Goal: Transaction & Acquisition: Book appointment/travel/reservation

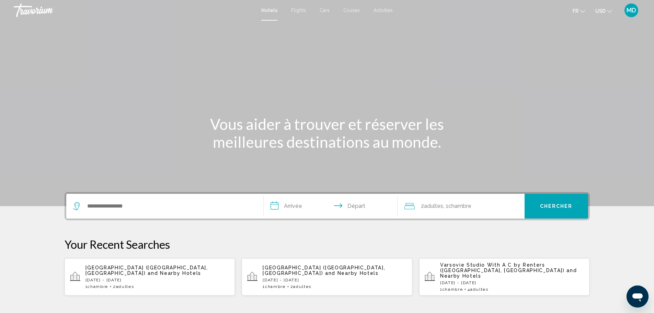
click at [215, 212] on div "Search widget" at bounding box center [164, 206] width 183 height 25
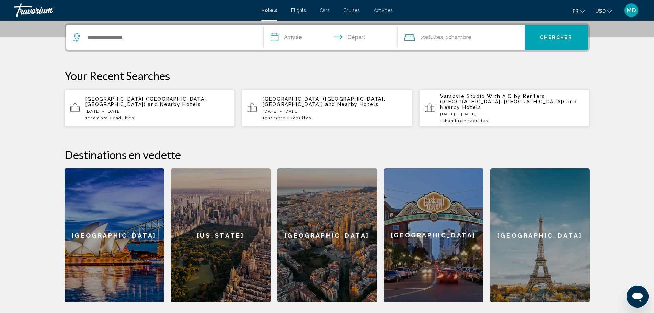
scroll to position [170, 0]
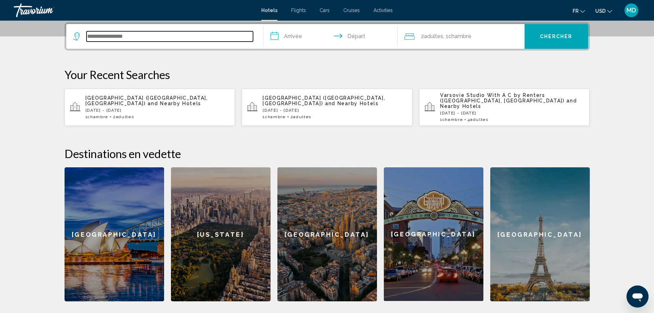
click at [100, 38] on input "Search widget" at bounding box center [170, 36] width 167 height 10
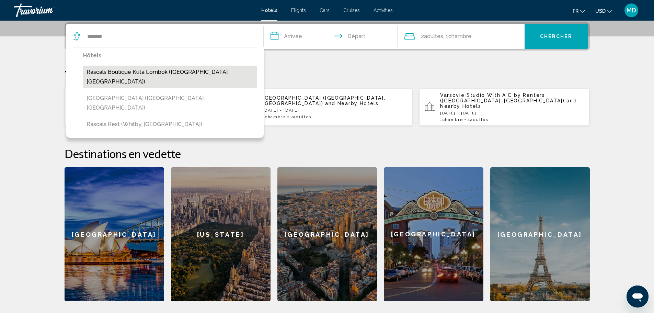
click at [122, 72] on button "Rascals Boutique Kuta Lombok ([GEOGRAPHIC_DATA], [GEOGRAPHIC_DATA])" at bounding box center [170, 77] width 174 height 23
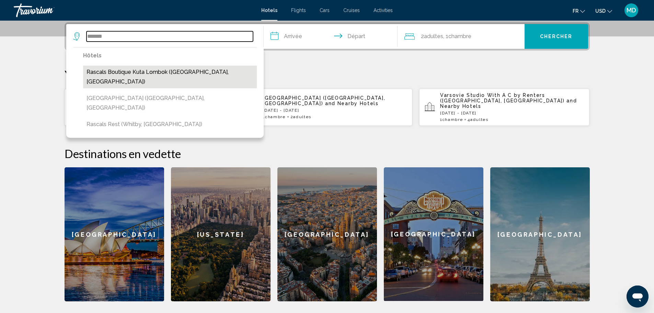
type input "**********"
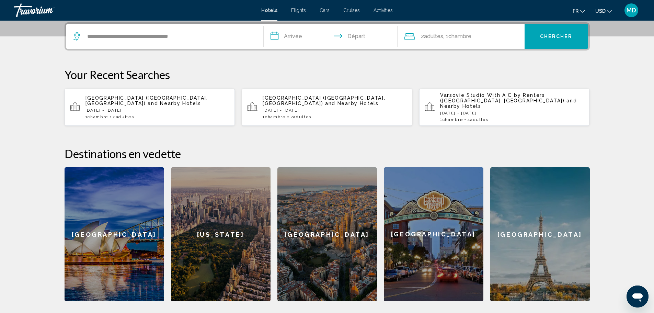
click at [311, 35] on input "**********" at bounding box center [332, 37] width 137 height 27
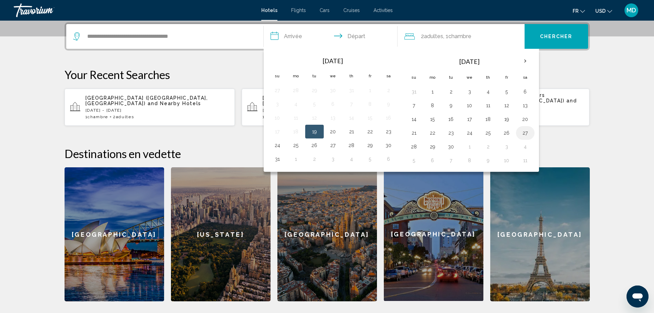
click at [523, 135] on button "27" at bounding box center [525, 133] width 11 height 10
click at [432, 146] on button "29" at bounding box center [432, 147] width 11 height 10
type input "**********"
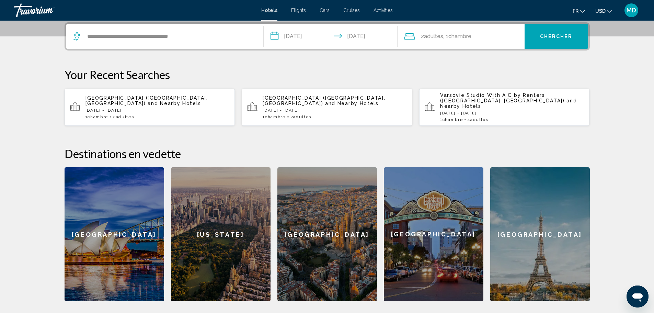
click at [419, 38] on div "2 Adulte Adultes , 1 Chambre pièces" at bounding box center [465, 37] width 120 height 10
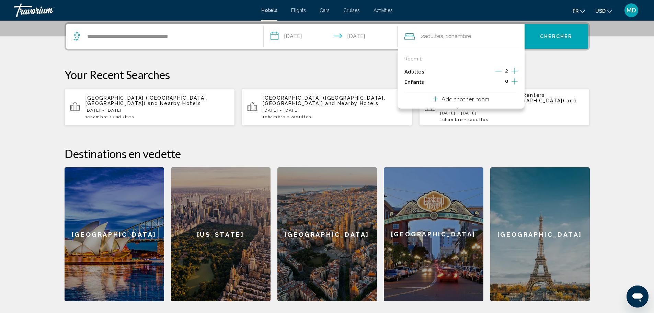
click at [513, 69] on icon "Increment adults" at bounding box center [515, 71] width 6 height 8
click at [552, 39] on span "Chercher" at bounding box center [556, 36] width 33 height 5
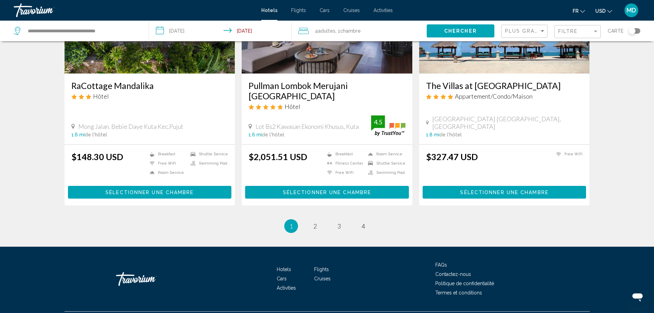
scroll to position [834, 0]
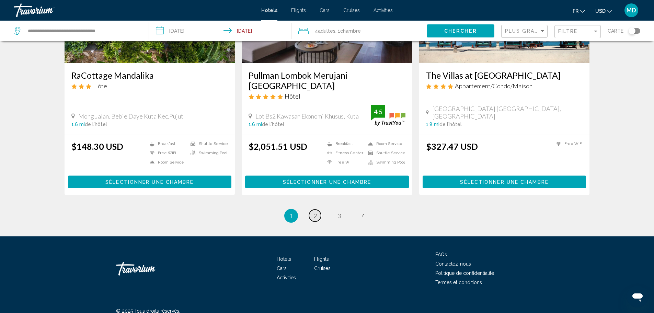
click at [314, 212] on span "2" at bounding box center [315, 216] width 3 height 8
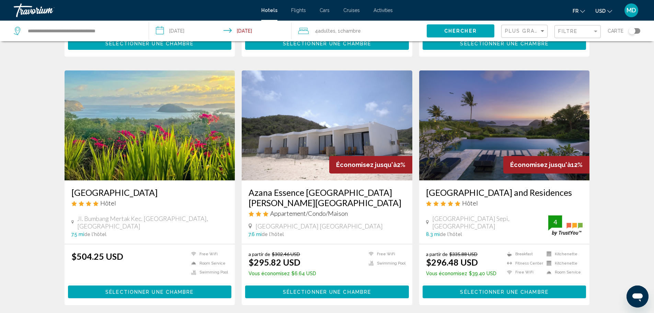
scroll to position [744, 0]
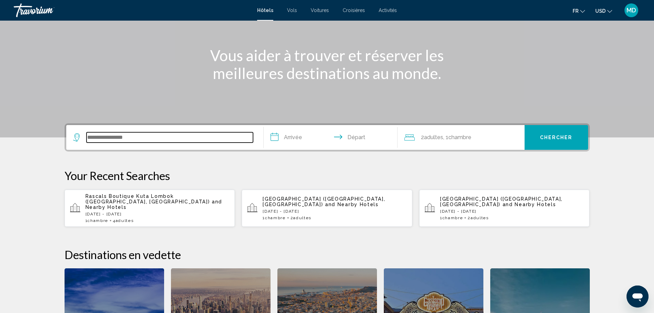
click at [127, 135] on input "Search widget" at bounding box center [170, 137] width 167 height 10
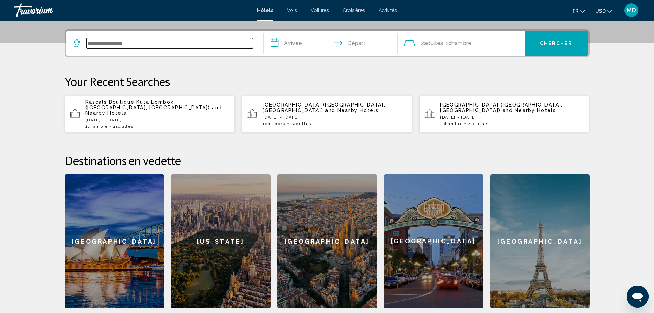
scroll to position [170, 0]
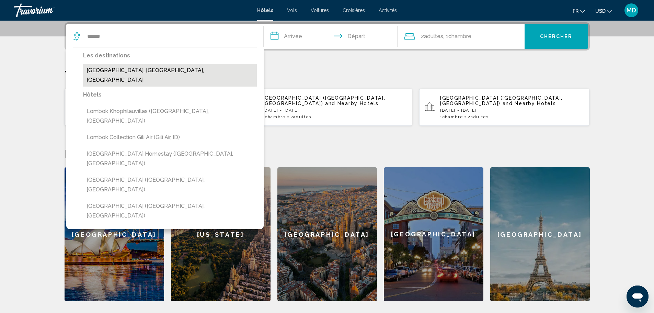
click at [217, 72] on button "[GEOGRAPHIC_DATA], [GEOGRAPHIC_DATA], [GEOGRAPHIC_DATA]" at bounding box center [170, 75] width 174 height 23
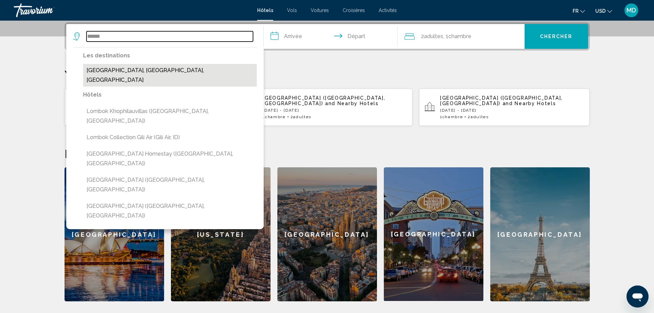
type input "**********"
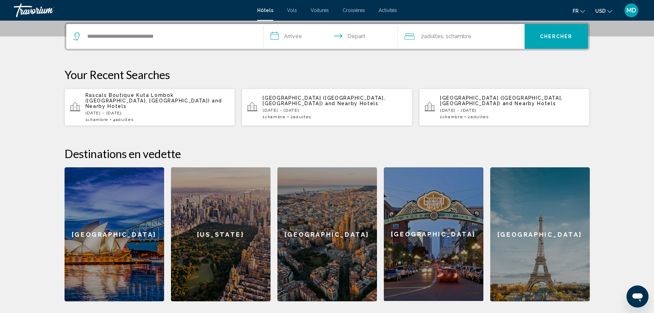
click at [336, 37] on input "**********" at bounding box center [332, 37] width 137 height 27
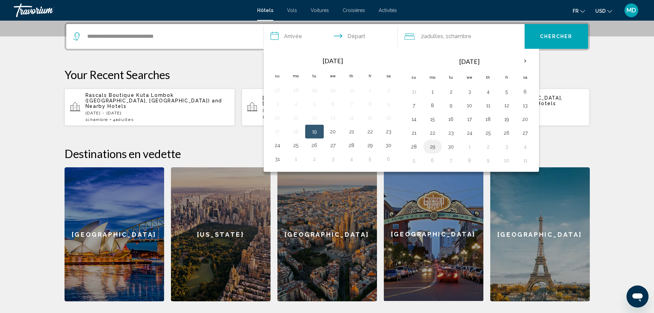
click at [434, 143] on button "29" at bounding box center [432, 147] width 11 height 10
click at [522, 61] on th "Next month" at bounding box center [525, 61] width 19 height 15
click at [490, 93] on button "2" at bounding box center [488, 92] width 11 height 10
type input "**********"
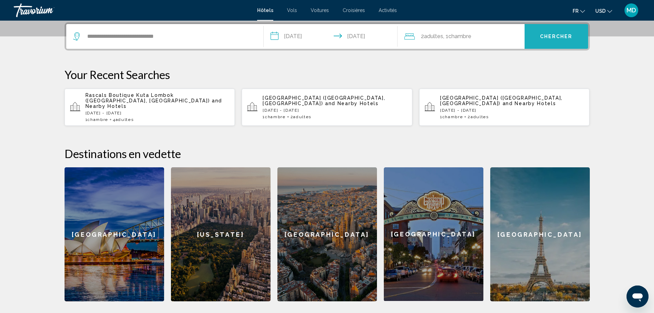
click at [551, 35] on span "Chercher" at bounding box center [556, 36] width 33 height 5
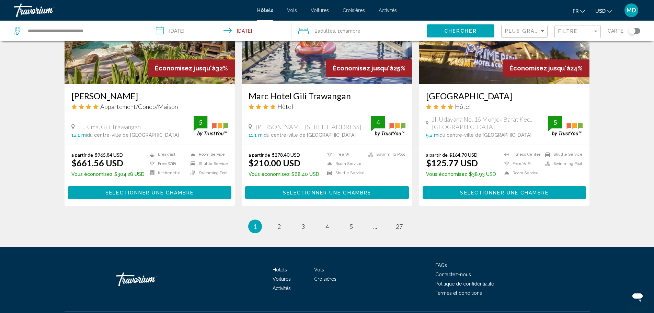
scroll to position [866, 0]
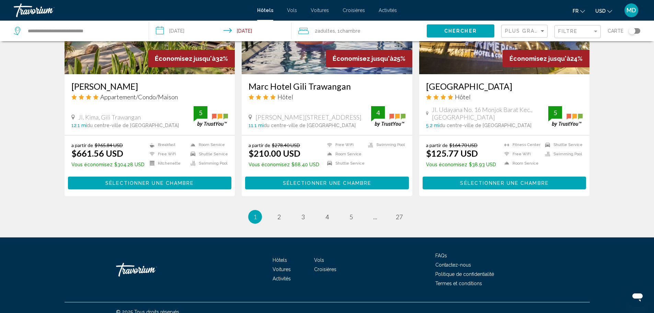
click at [634, 32] on div "Toggle map" at bounding box center [632, 30] width 7 height 7
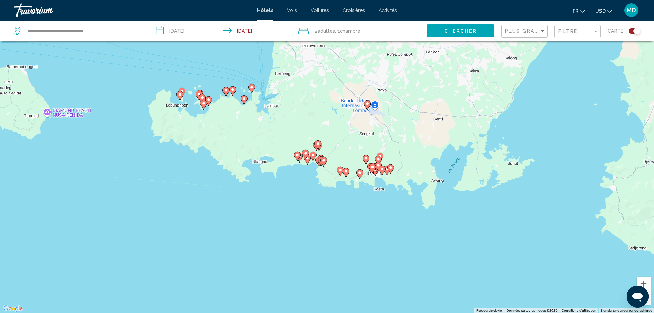
drag, startPoint x: 276, startPoint y: 249, endPoint x: 240, endPoint y: 118, distance: 135.5
click at [240, 118] on div "Pour activer le glissement avec le clavier, appuyez sur Alt+Entrée. Une fois ce…" at bounding box center [327, 156] width 654 height 313
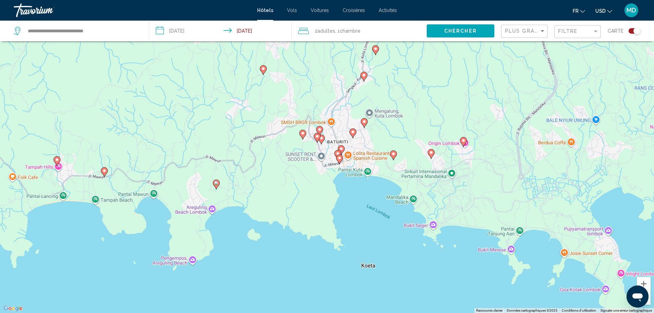
drag, startPoint x: 398, startPoint y: 112, endPoint x: 361, endPoint y: 209, distance: 104.2
click at [361, 209] on div "Pour activer le glissement avec le clavier, appuyez sur Alt+Entrée. Une fois ce…" at bounding box center [327, 156] width 654 height 313
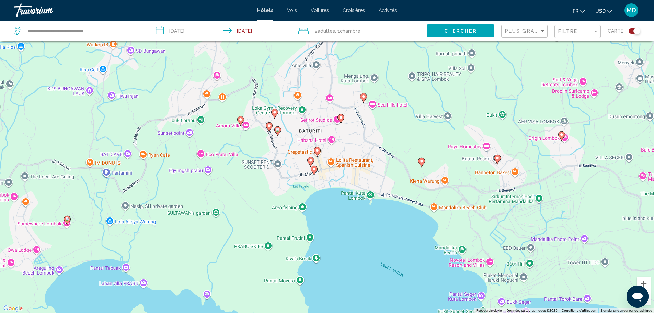
drag, startPoint x: 421, startPoint y: 185, endPoint x: 402, endPoint y: 215, distance: 36.0
click at [402, 215] on div "Pour activer le glissement avec le clavier, appuyez sur Alt+Entrée. Une fois ce…" at bounding box center [327, 156] width 654 height 313
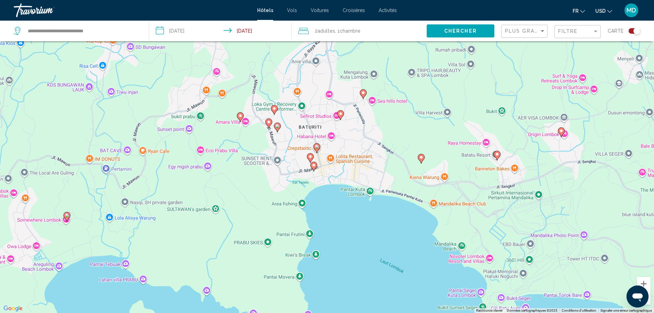
click at [316, 164] on image "Main content" at bounding box center [314, 165] width 4 height 4
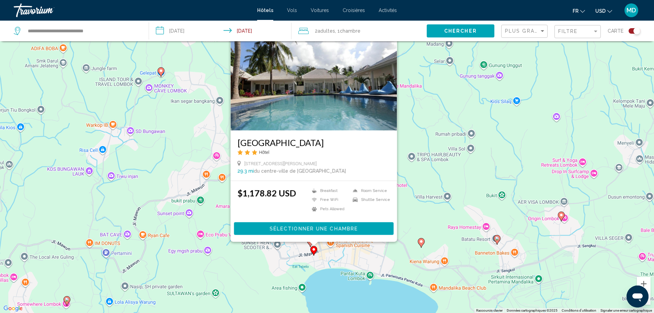
click at [338, 280] on div "Pour activer le glissement avec le clavier, appuyez sur Alt+Entrée. Une fois ce…" at bounding box center [327, 156] width 654 height 313
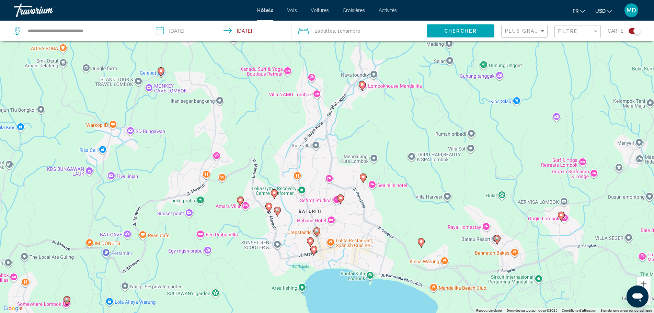
click at [309, 240] on image "Main content" at bounding box center [310, 241] width 4 height 4
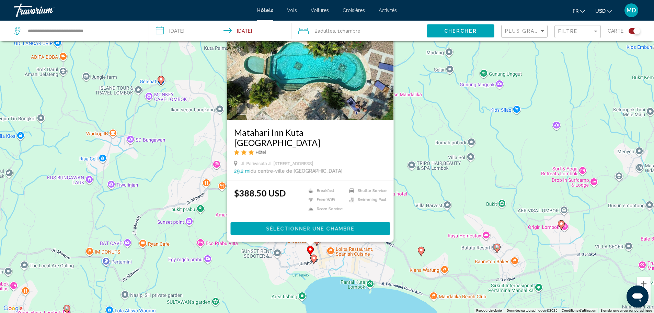
click at [337, 290] on div "Pour activer le glissement avec le clavier, appuyez sur Alt+Entrée. Une fois ce…" at bounding box center [327, 156] width 654 height 313
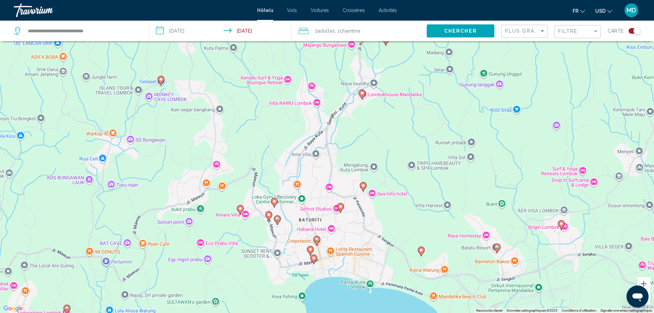
click at [421, 250] on image "Main content" at bounding box center [421, 250] width 4 height 4
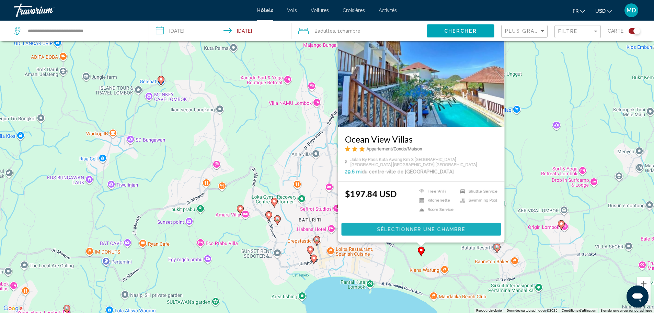
click at [430, 231] on span "Sélectionner une chambre" at bounding box center [421, 229] width 88 height 5
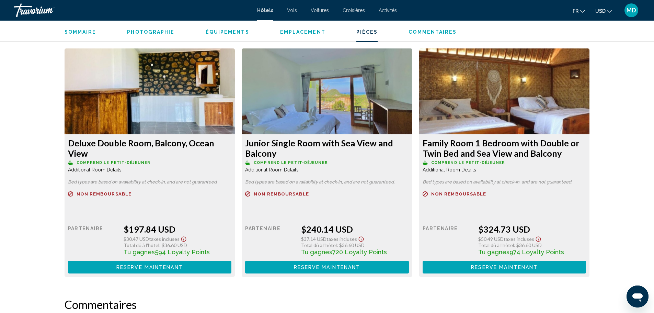
scroll to position [914, 0]
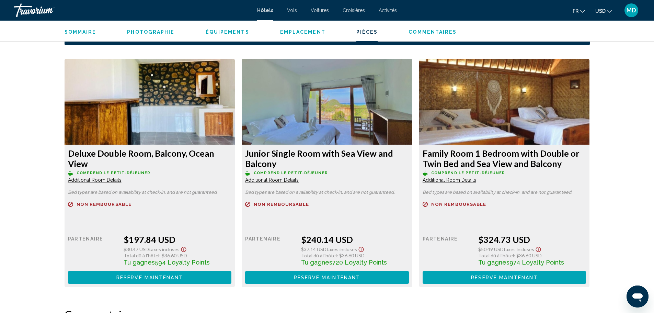
click at [153, 103] on img "Main content" at bounding box center [150, 102] width 171 height 86
click at [155, 115] on img "Main content" at bounding box center [150, 102] width 171 height 86
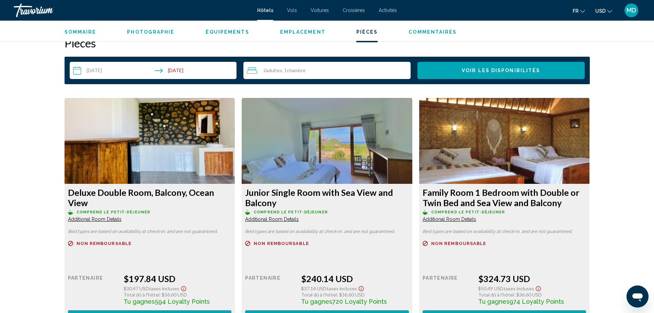
scroll to position [868, 0]
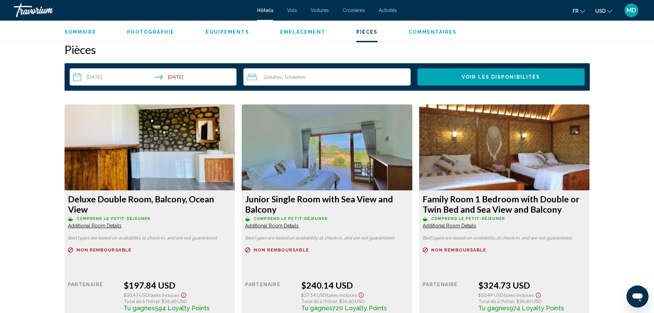
click at [148, 29] on button "Photographie" at bounding box center [150, 32] width 47 height 6
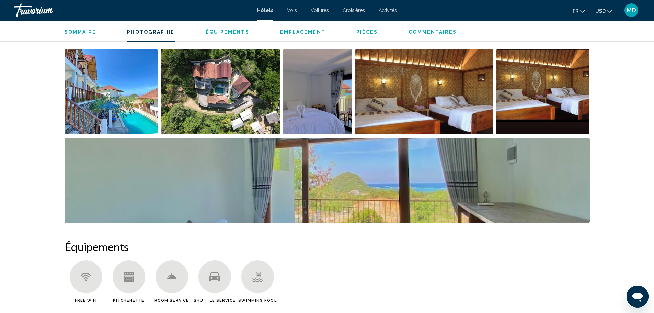
scroll to position [336, 0]
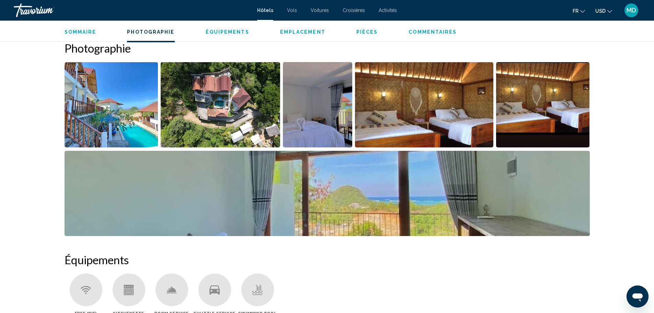
click at [380, 111] on img "Open full-screen image slider" at bounding box center [424, 104] width 138 height 85
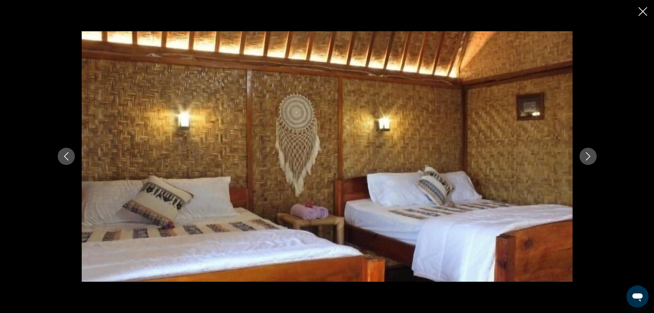
click at [592, 152] on icon "Next image" at bounding box center [588, 156] width 8 height 8
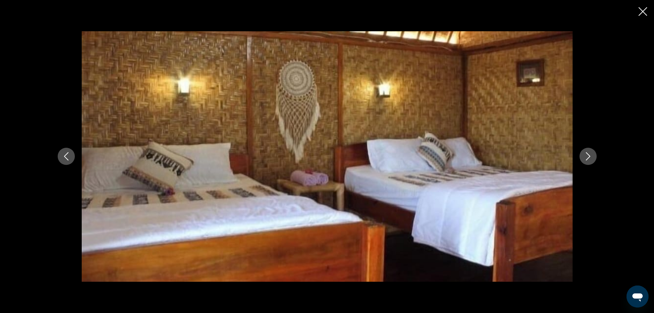
click at [592, 152] on icon "Next image" at bounding box center [588, 156] width 8 height 8
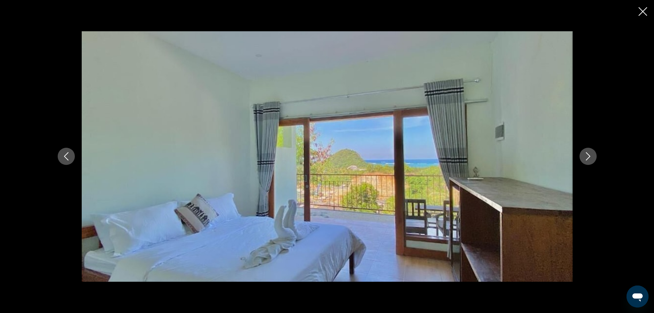
click at [592, 152] on icon "Next image" at bounding box center [588, 156] width 8 height 8
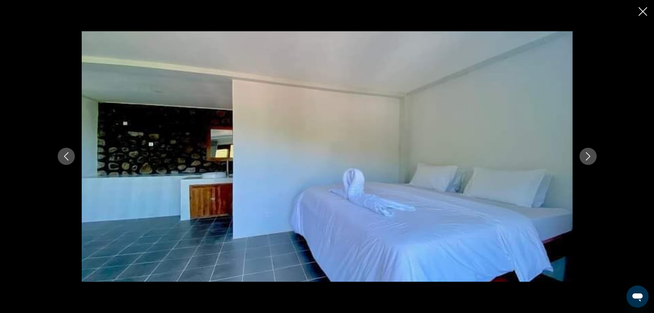
click at [592, 152] on icon "Next image" at bounding box center [588, 156] width 8 height 8
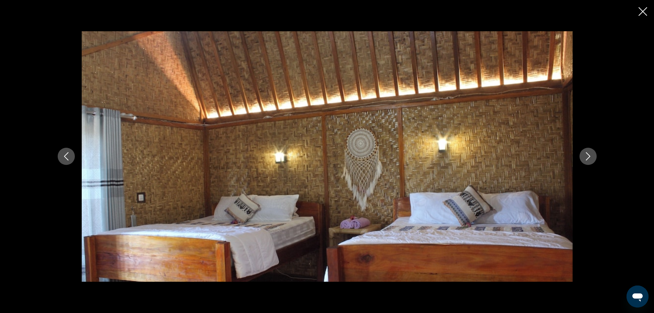
click at [592, 152] on icon "Next image" at bounding box center [588, 156] width 8 height 8
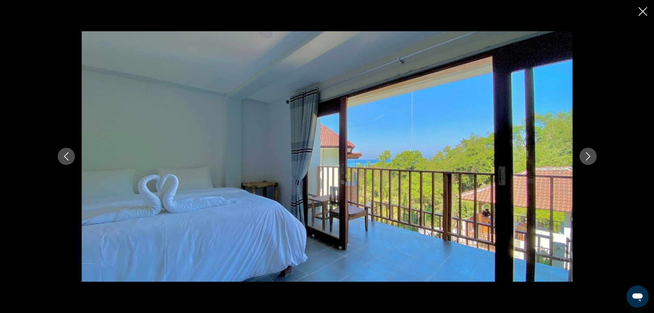
click at [592, 152] on icon "Next image" at bounding box center [588, 156] width 8 height 8
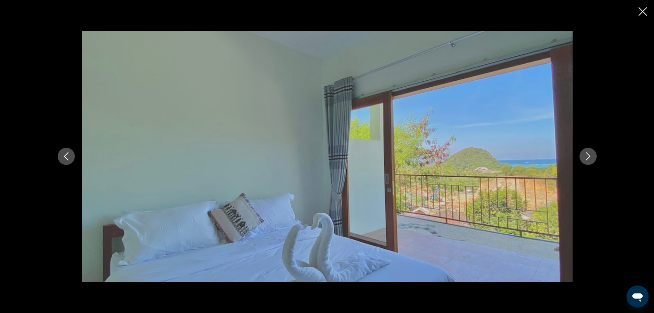
click at [592, 152] on icon "Next image" at bounding box center [588, 156] width 8 height 8
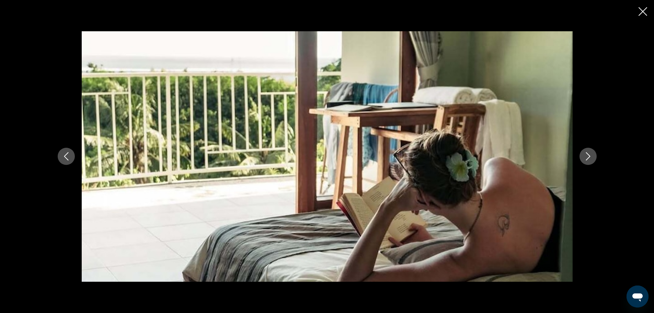
click at [592, 152] on icon "Next image" at bounding box center [588, 156] width 8 height 8
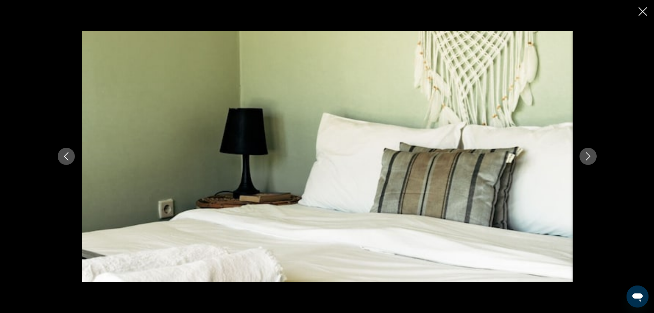
click at [592, 152] on icon "Next image" at bounding box center [588, 156] width 8 height 8
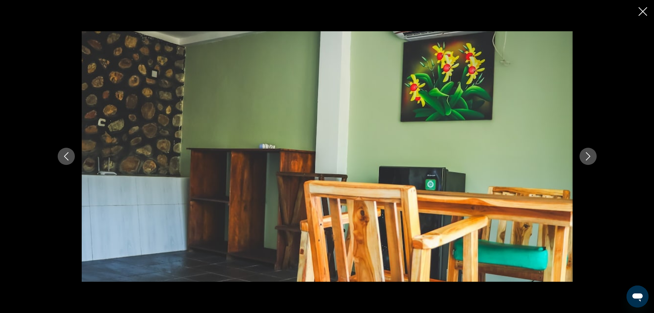
click at [637, 14] on div "Main content" at bounding box center [327, 156] width 654 height 313
click at [638, 17] on div "Main content" at bounding box center [327, 156] width 654 height 313
click at [641, 14] on icon "Close slideshow" at bounding box center [643, 11] width 9 height 9
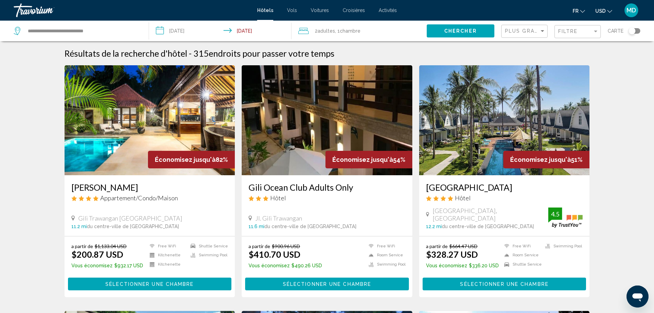
click at [642, 27] on app-hotels-search-filters "Plus grandes économies Filtre Carte" at bounding box center [577, 31] width 153 height 21
click at [634, 31] on div "Toggle map" at bounding box center [632, 30] width 7 height 7
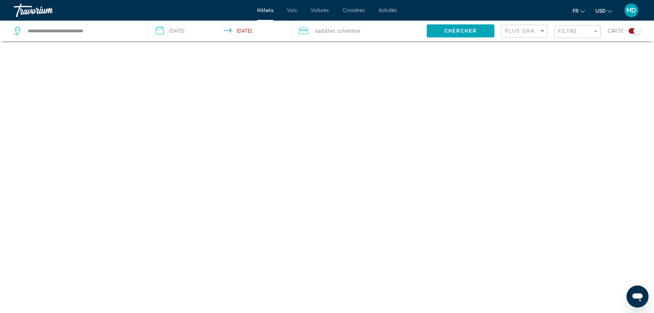
scroll to position [41, 0]
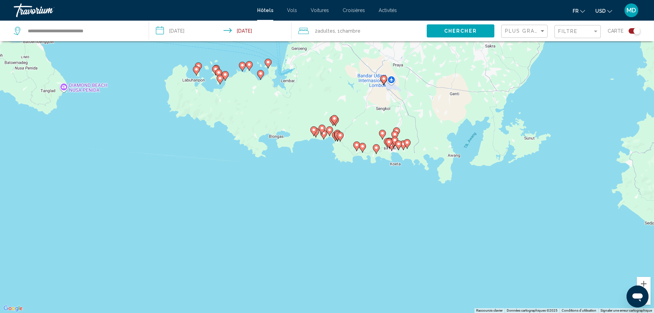
drag, startPoint x: 433, startPoint y: 234, endPoint x: 398, endPoint y: 89, distance: 149.1
click at [411, 67] on div "Pour activer le glissement avec le clavier, appuyez sur Alt+Entrée. Une fois ce…" at bounding box center [327, 156] width 654 height 313
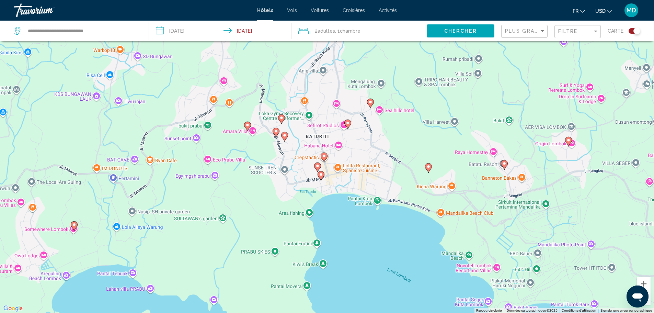
drag, startPoint x: 499, startPoint y: 122, endPoint x: 382, endPoint y: 250, distance: 173.6
click at [382, 250] on div "Pour activer le glissement avec le clavier, appuyez sur Alt+Entrée. Une fois ce…" at bounding box center [327, 156] width 654 height 313
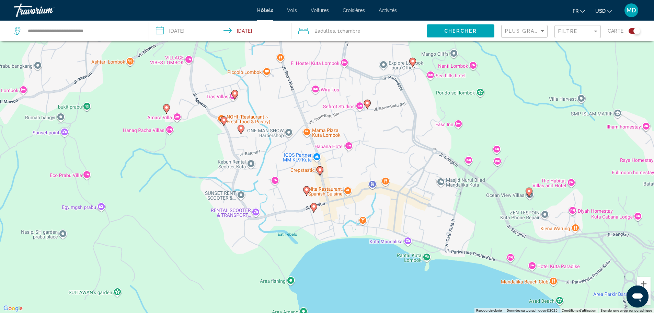
drag, startPoint x: 333, startPoint y: 194, endPoint x: 344, endPoint y: 281, distance: 88.0
click at [344, 281] on div "Pour activer le glissement avec le clavier, appuyez sur Alt+Entrée. Une fois ce…" at bounding box center [327, 156] width 654 height 313
click at [319, 171] on image "Main content" at bounding box center [320, 170] width 4 height 4
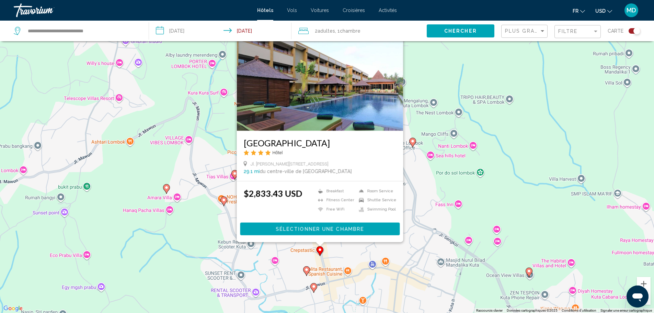
click at [223, 200] on image "Main content" at bounding box center [224, 200] width 4 height 4
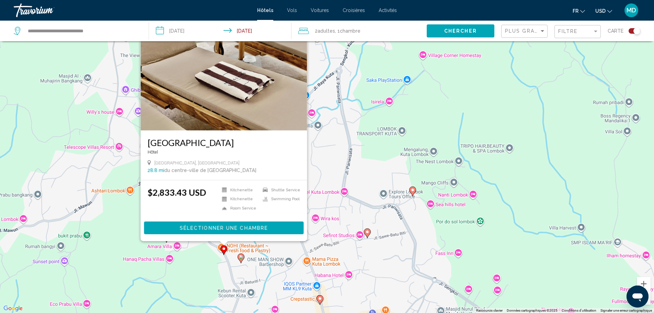
click at [239, 256] on icon "Main content" at bounding box center [241, 257] width 6 height 9
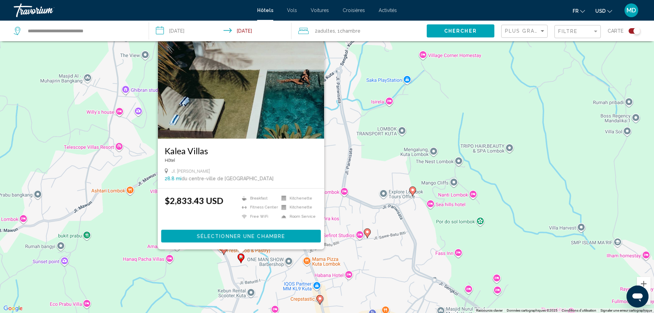
click at [368, 232] on image "Main content" at bounding box center [367, 232] width 4 height 4
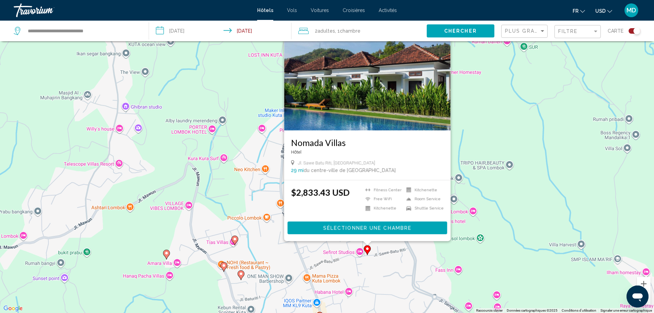
click at [242, 274] on image "Main content" at bounding box center [241, 274] width 4 height 4
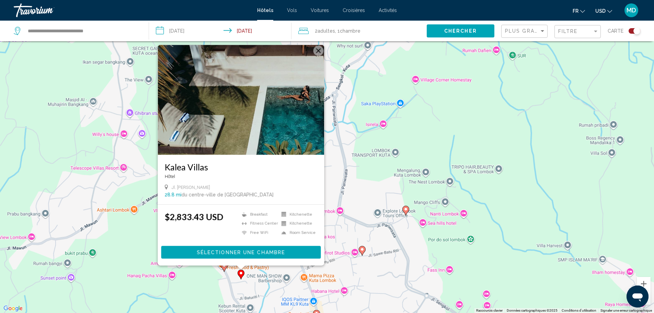
scroll to position [53, 0]
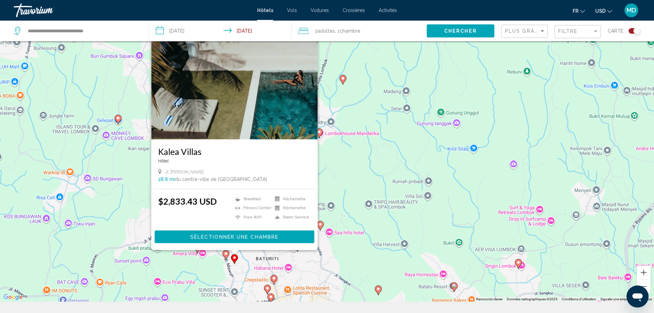
click at [266, 289] on image "Main content" at bounding box center [267, 288] width 4 height 4
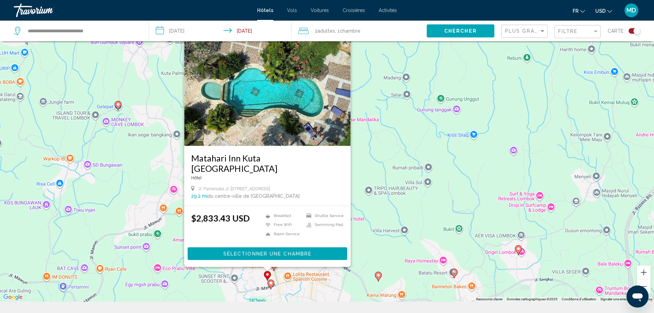
click at [270, 285] on icon "Main content" at bounding box center [271, 284] width 6 height 9
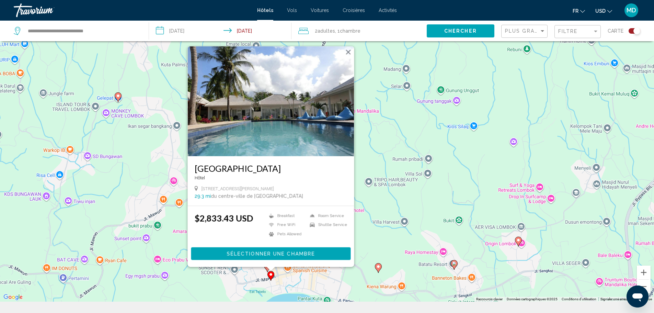
click at [293, 294] on div "Pour activer le glissement avec le clavier, appuyez sur Alt+Entrée. Une fois ce…" at bounding box center [327, 145] width 654 height 313
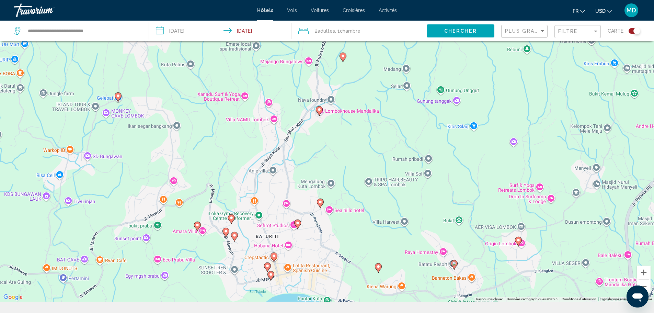
click at [273, 257] on image "Main content" at bounding box center [274, 256] width 4 height 4
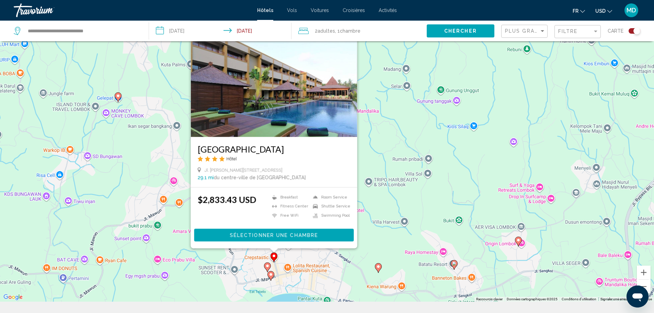
click at [404, 125] on div "Pour activer le glissement avec le clavier, appuyez sur Alt+Entrée. Une fois ce…" at bounding box center [327, 145] width 654 height 313
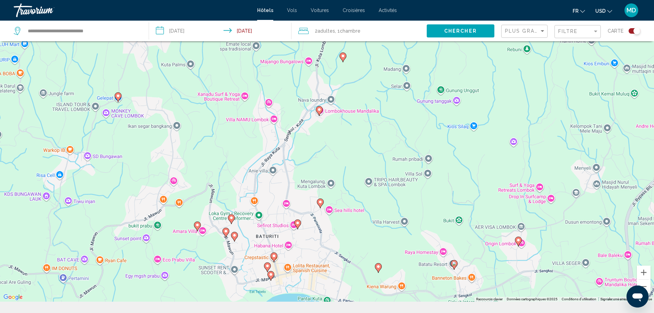
click at [322, 109] on icon "Main content" at bounding box center [319, 110] width 6 height 9
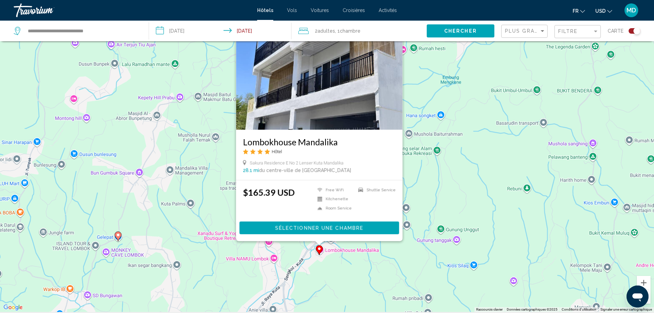
scroll to position [11, 0]
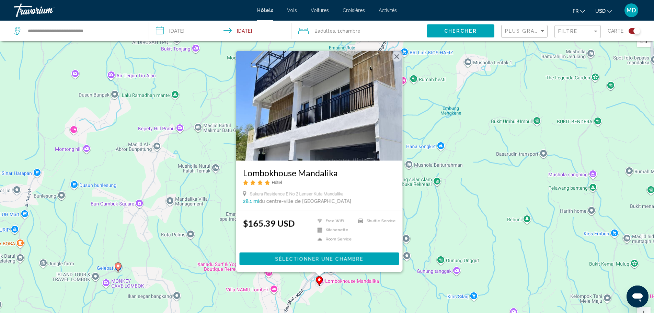
click at [118, 270] on icon "Main content" at bounding box center [118, 266] width 6 height 9
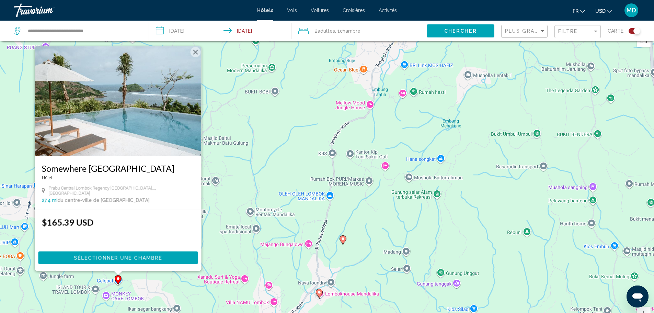
click at [343, 241] on icon "Main content" at bounding box center [343, 239] width 6 height 9
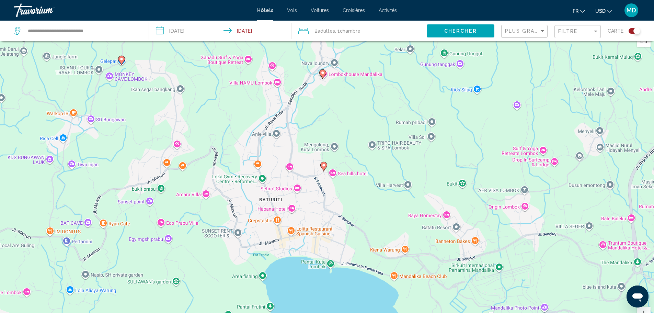
drag, startPoint x: 404, startPoint y: 280, endPoint x: 406, endPoint y: 2, distance: 278.2
click at [406, 2] on div "**********" at bounding box center [327, 145] width 654 height 313
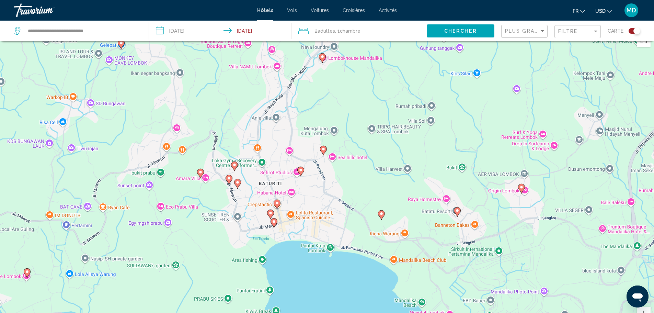
click at [201, 176] on icon "Main content" at bounding box center [200, 173] width 6 height 9
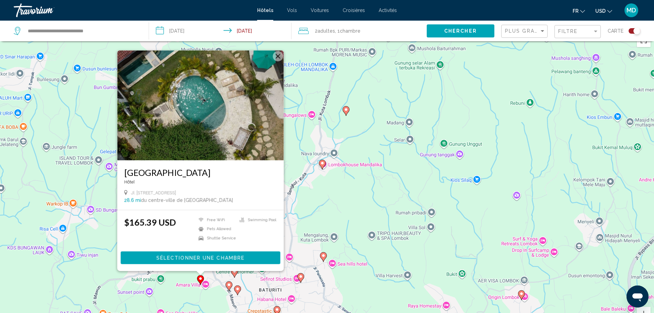
click at [172, 258] on span "Sélectionner une chambre" at bounding box center [200, 257] width 88 height 5
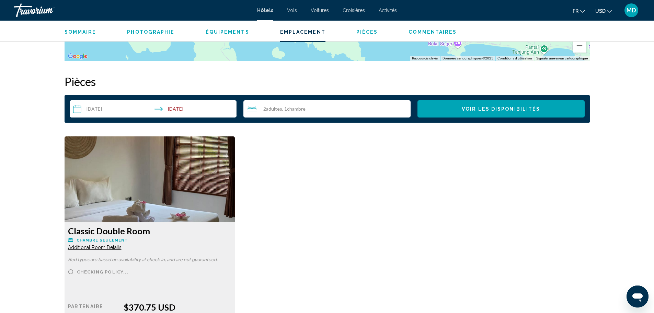
scroll to position [870, 0]
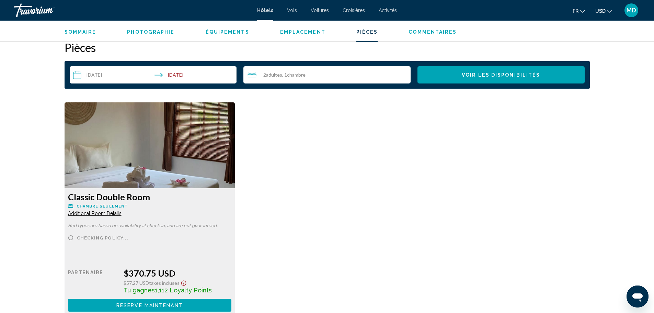
click at [174, 158] on img "Main content" at bounding box center [150, 145] width 171 height 86
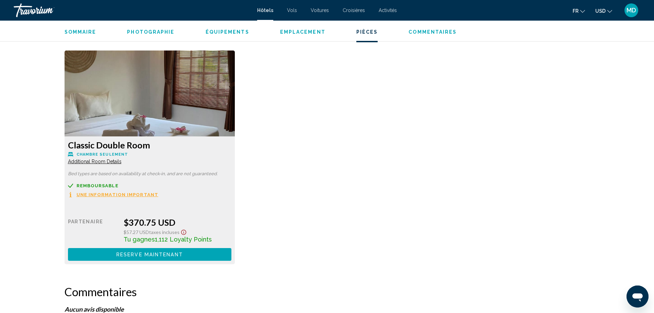
scroll to position [939, 0]
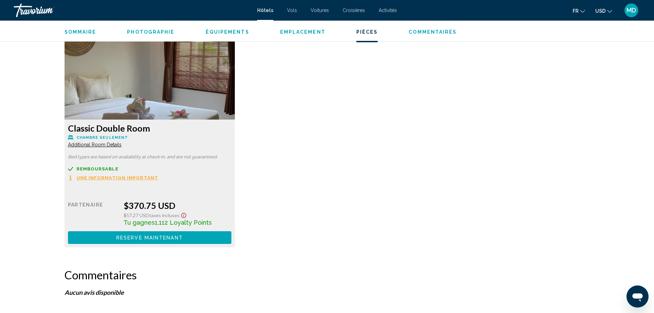
click at [114, 178] on span "Une information important" at bounding box center [118, 178] width 82 height 4
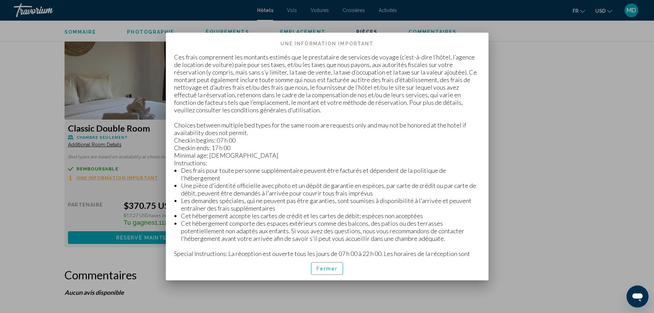
scroll to position [0, 0]
click at [138, 268] on div at bounding box center [327, 156] width 654 height 313
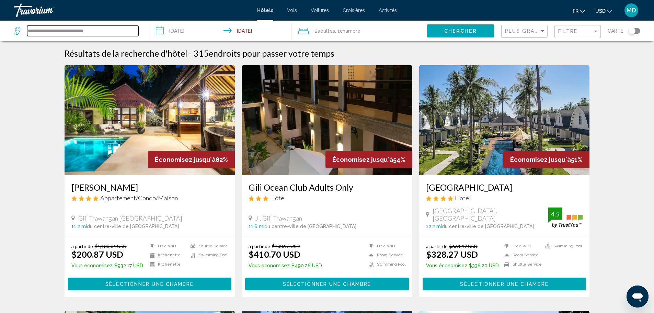
click at [121, 30] on input "**********" at bounding box center [82, 31] width 111 height 10
drag, startPoint x: 113, startPoint y: 33, endPoint x: 3, endPoint y: 30, distance: 109.9
click at [0, 32] on app-destination-search "**********" at bounding box center [74, 31] width 149 height 21
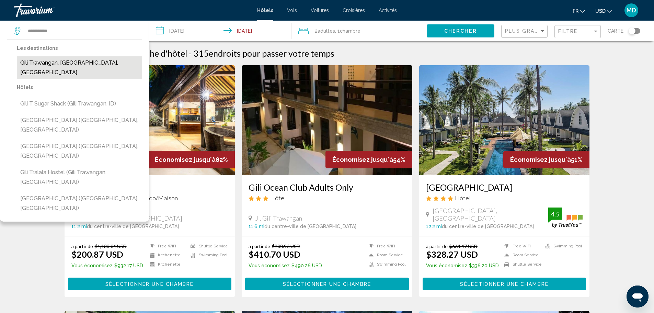
click at [87, 60] on button "Gili Trawangan, [GEOGRAPHIC_DATA], [GEOGRAPHIC_DATA]" at bounding box center [79, 67] width 125 height 23
type input "**********"
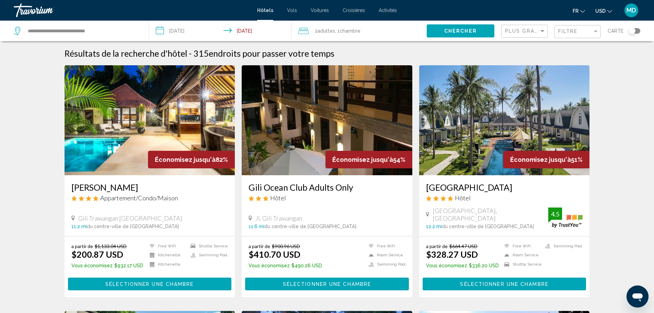
click at [208, 26] on input "**********" at bounding box center [221, 32] width 145 height 23
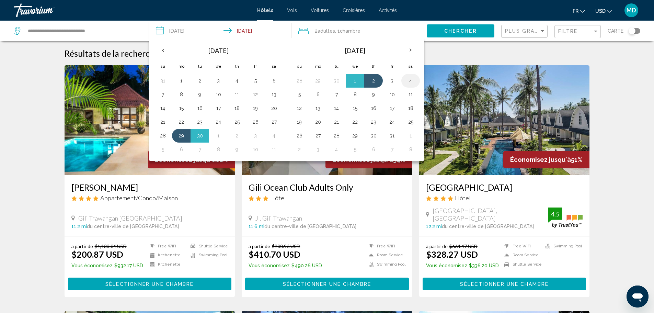
click at [408, 82] on button "4" at bounding box center [410, 81] width 11 height 10
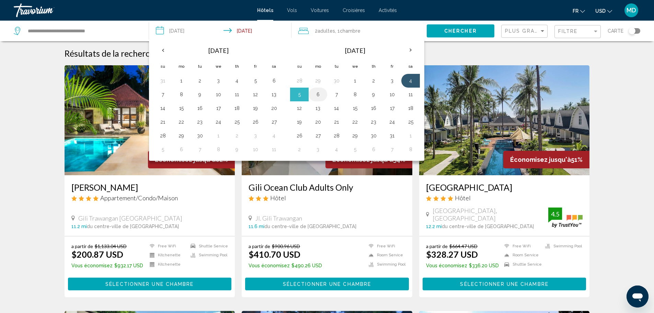
click at [320, 98] on button "6" at bounding box center [318, 95] width 11 height 10
type input "**********"
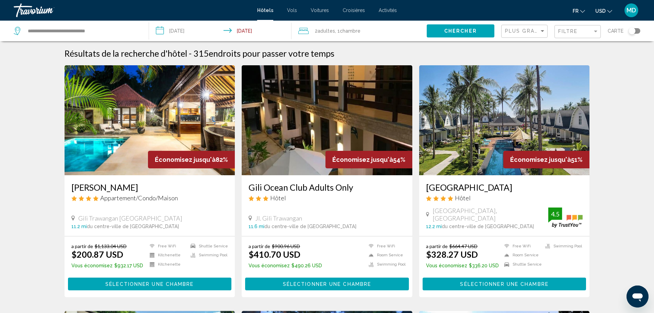
click at [319, 30] on span "Adultes" at bounding box center [327, 30] width 18 height 5
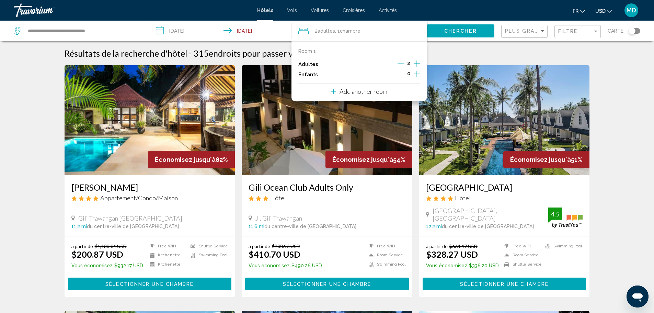
click at [381, 88] on p "Add another room" at bounding box center [364, 92] width 48 height 8
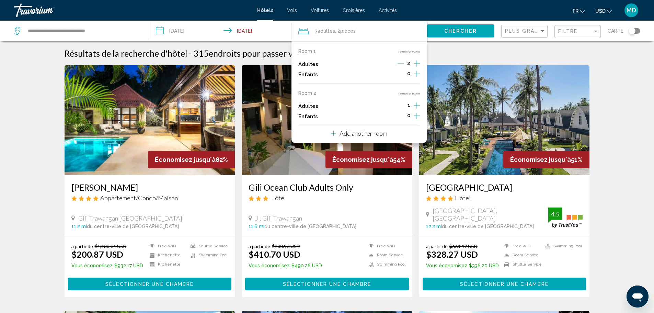
click at [416, 68] on icon "Increment adults" at bounding box center [417, 63] width 6 height 8
click at [459, 25] on button "Chercher" at bounding box center [461, 30] width 68 height 13
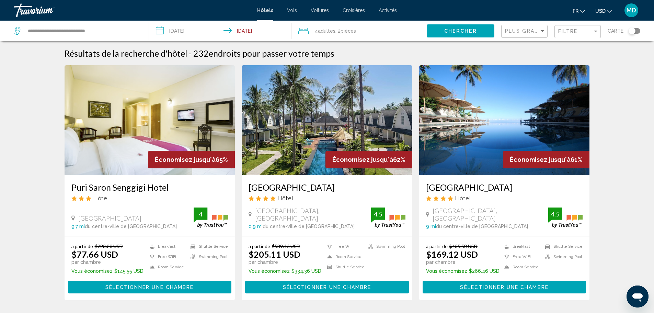
click at [633, 33] on div "Toggle map" at bounding box center [632, 30] width 7 height 7
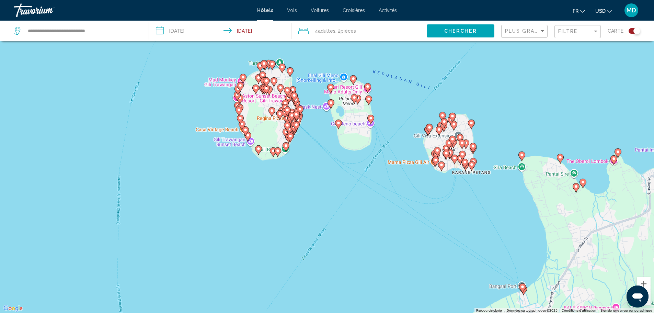
drag, startPoint x: 359, startPoint y: 68, endPoint x: 386, endPoint y: 254, distance: 188.2
click at [386, 254] on div "Pour activer le glissement avec le clavier, appuyez sur Alt+Entrée. Une fois ce…" at bounding box center [327, 156] width 654 height 313
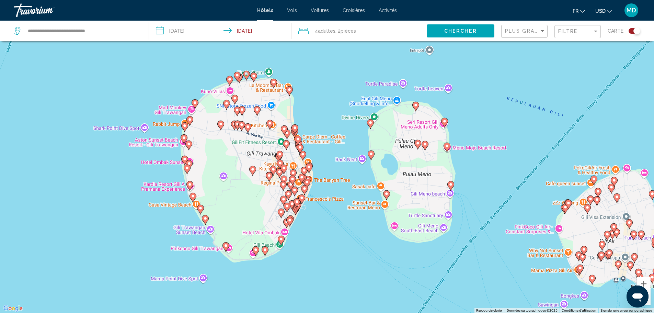
drag, startPoint x: 316, startPoint y: 93, endPoint x: 367, endPoint y: 142, distance: 70.5
click at [367, 142] on div "Pour activer le glissement avec le clavier, appuyez sur Alt+Entrée. Une fois ce…" at bounding box center [327, 156] width 654 height 313
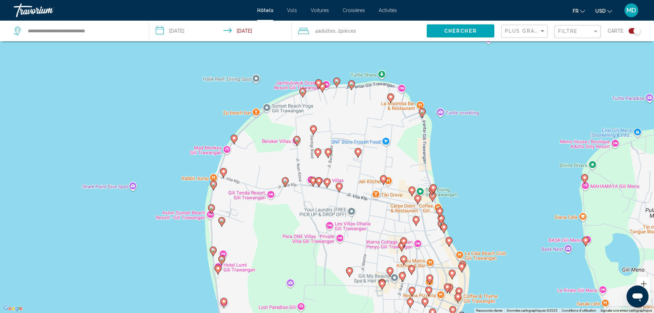
drag, startPoint x: 332, startPoint y: 179, endPoint x: 463, endPoint y: 145, distance: 135.2
click at [463, 145] on div "Pour activer le glissement avec le clavier, appuyez sur Alt+Entrée. Une fois ce…" at bounding box center [327, 156] width 654 height 313
click at [297, 141] on image "Main content" at bounding box center [297, 139] width 4 height 4
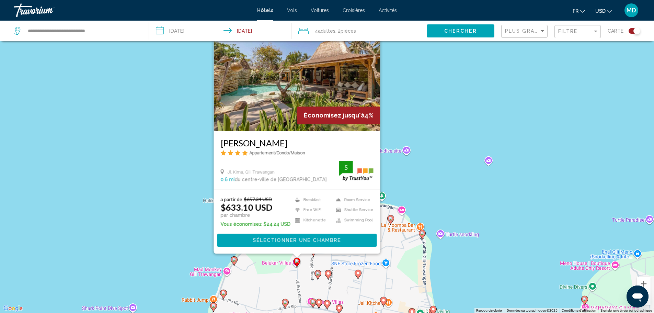
click at [575, 26] on div "Filtre" at bounding box center [578, 31] width 41 height 13
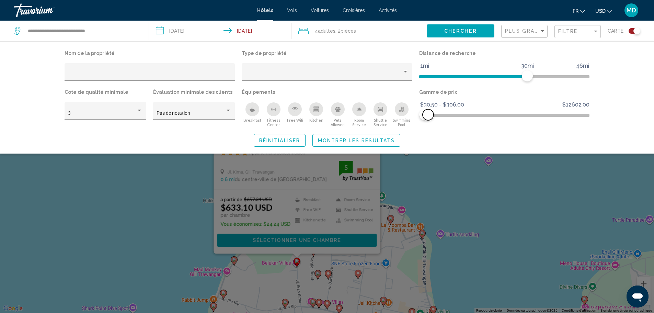
drag, startPoint x: 585, startPoint y: 114, endPoint x: 428, endPoint y: 122, distance: 156.8
click at [428, 122] on div "Gamme de prix $30.50 $12602.00 $30.50 $306.00 $30.50 - $306.00" at bounding box center [505, 107] width 178 height 40
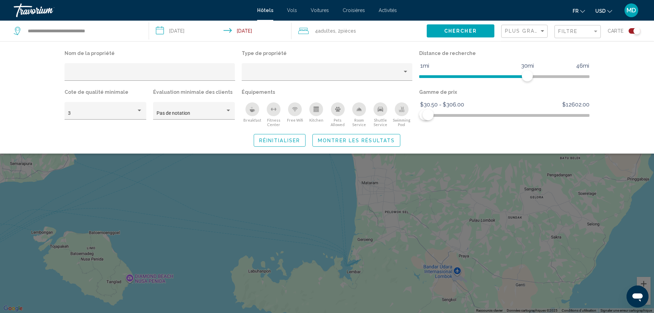
click at [365, 136] on button "Montrer les résultats" at bounding box center [357, 140] width 88 height 13
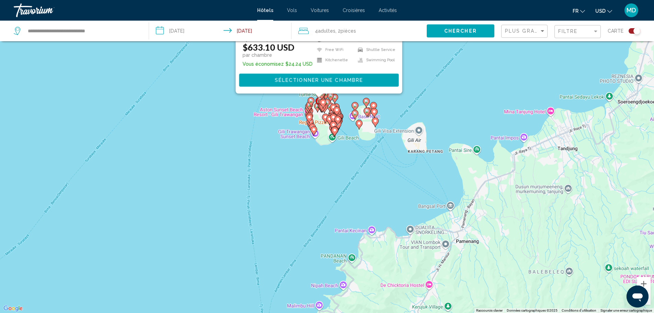
drag, startPoint x: 394, startPoint y: 49, endPoint x: 345, endPoint y: 177, distance: 137.1
click at [362, 231] on div "Pour activer le glissement avec le clavier, appuyez sur Alt+Entrée. Une fois ce…" at bounding box center [327, 156] width 654 height 313
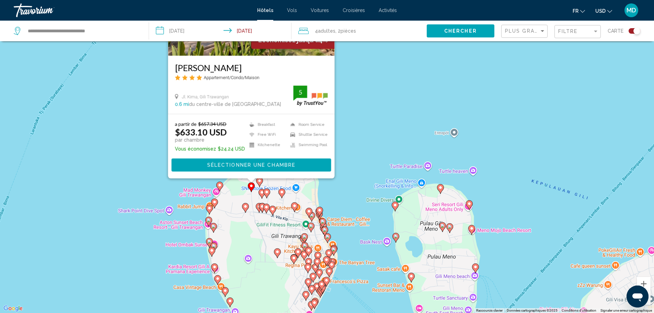
drag, startPoint x: 361, startPoint y: 109, endPoint x: 399, endPoint y: 205, distance: 103.6
click at [438, 244] on div "Pour activer le glissement avec le clavier, appuyez sur Alt+Entrée. Une fois ce…" at bounding box center [327, 156] width 654 height 313
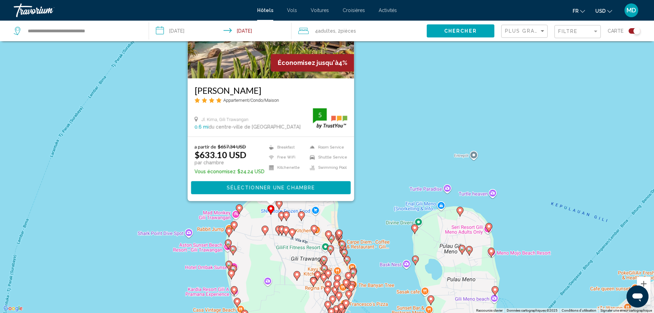
drag, startPoint x: 349, startPoint y: 231, endPoint x: 391, endPoint y: 147, distance: 94.6
click at [391, 147] on div "Pour activer le glissement avec le clavier, appuyez sur Alt+Entrée. Une fois ce…" at bounding box center [327, 156] width 654 height 313
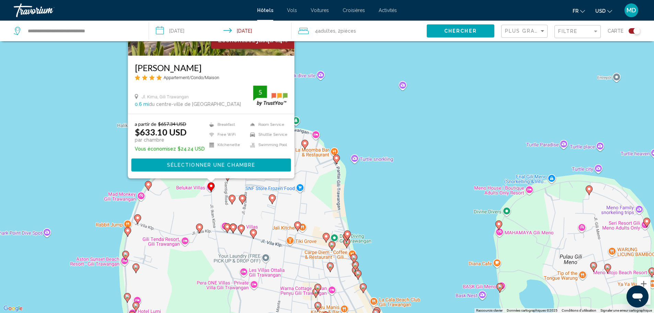
click at [388, 190] on div "Pour activer le glissement avec le clavier, appuyez sur Alt+Entrée. Une fois ce…" at bounding box center [327, 156] width 654 height 313
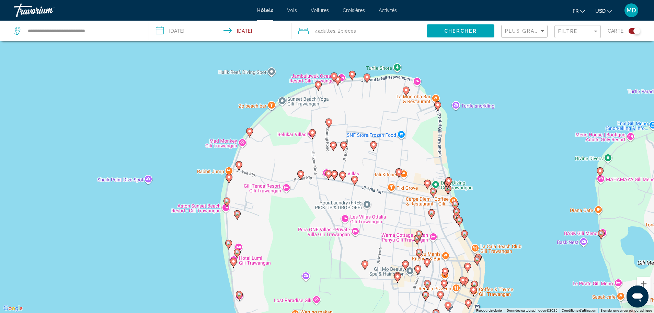
drag, startPoint x: 365, startPoint y: 199, endPoint x: 467, endPoint y: 146, distance: 115.1
click at [467, 146] on div "Pour activer le glissement avec le clavier, appuyez sur Alt+Entrée. Une fois ce…" at bounding box center [327, 156] width 654 height 313
click at [330, 124] on image "Main content" at bounding box center [329, 122] width 4 height 4
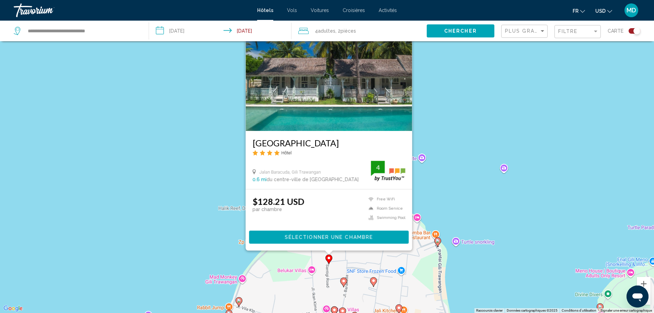
click at [328, 237] on span "Sélectionner une chambre" at bounding box center [329, 237] width 88 height 5
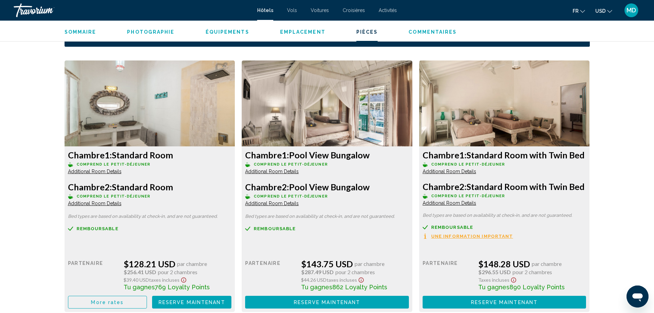
scroll to position [870, 0]
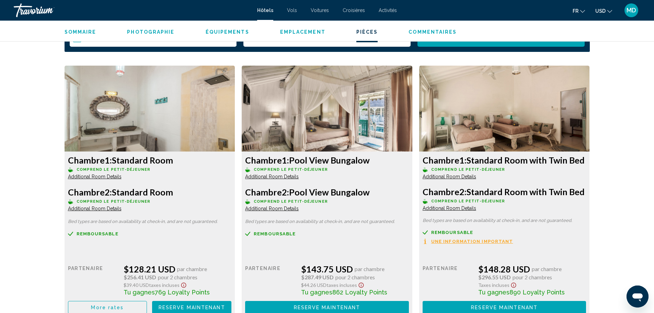
click at [85, 178] on span "Additional Room Details" at bounding box center [95, 176] width 54 height 5
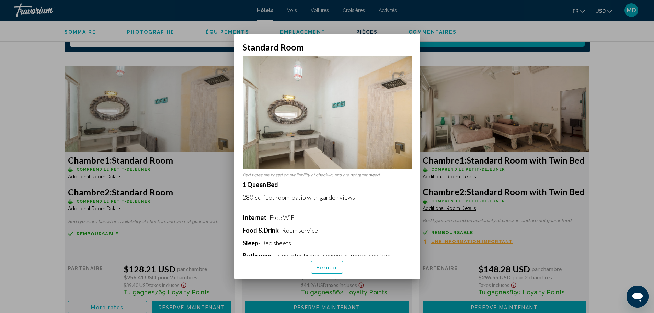
scroll to position [51, 0]
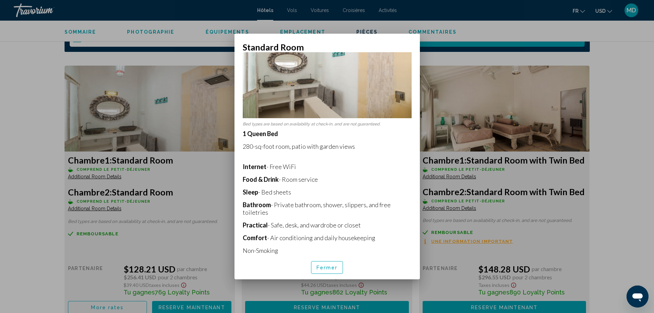
click at [0, 181] on div at bounding box center [327, 156] width 654 height 313
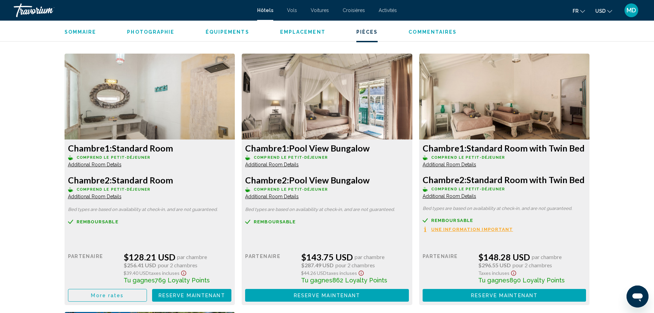
scroll to position [881, 0]
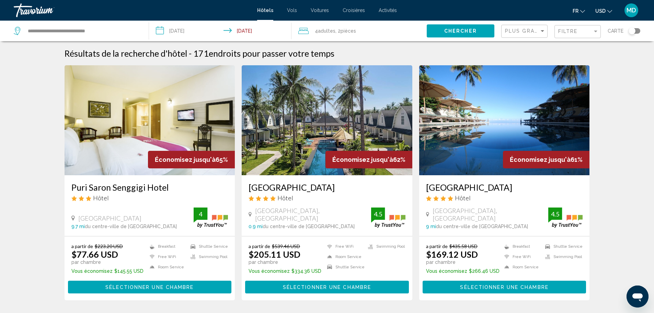
click at [636, 31] on div "Toggle map" at bounding box center [635, 30] width 12 height 5
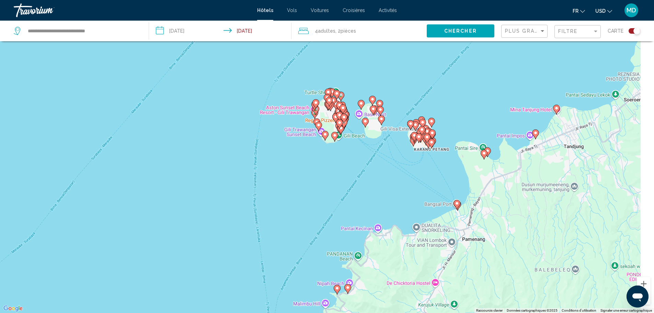
drag, startPoint x: 373, startPoint y: 102, endPoint x: 192, endPoint y: 209, distance: 210.3
click at [192, 209] on div "Pour activer le glissement avec le clavier, appuyez sur Alt+Entrée. Une fois ce…" at bounding box center [327, 156] width 654 height 313
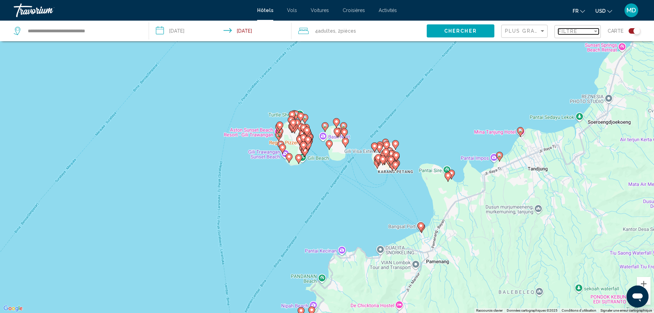
click at [591, 33] on div "Filtre" at bounding box center [575, 31] width 34 height 5
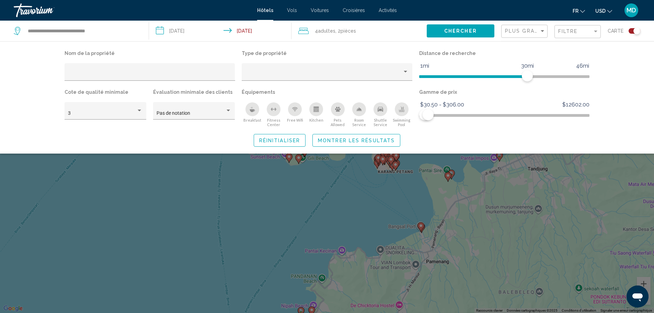
drag, startPoint x: 321, startPoint y: 209, endPoint x: 307, endPoint y: 140, distance: 70.3
click at [319, 205] on div "Search widget" at bounding box center [327, 208] width 654 height 210
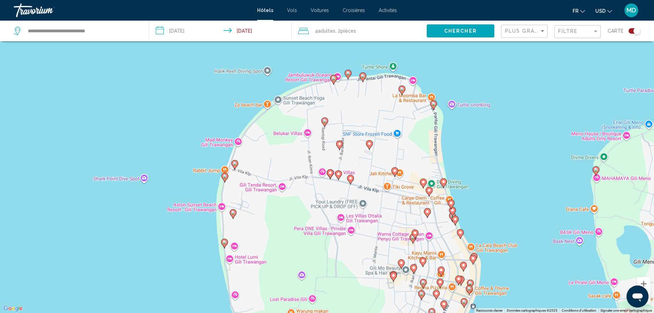
drag, startPoint x: 305, startPoint y: 112, endPoint x: 469, endPoint y: 142, distance: 167.1
click at [472, 144] on div "Pour activer le glissement avec le clavier, appuyez sur Alt+Entrée. Une fois ce…" at bounding box center [327, 156] width 654 height 313
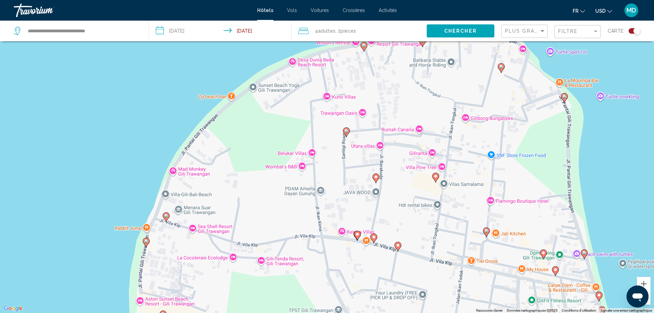
drag, startPoint x: 464, startPoint y: 128, endPoint x: 622, endPoint y: 148, distance: 159.2
click at [622, 148] on div "Pour activer le glissement avec le clavier, appuyez sur Alt+Entrée. Une fois ce…" at bounding box center [327, 156] width 654 height 313
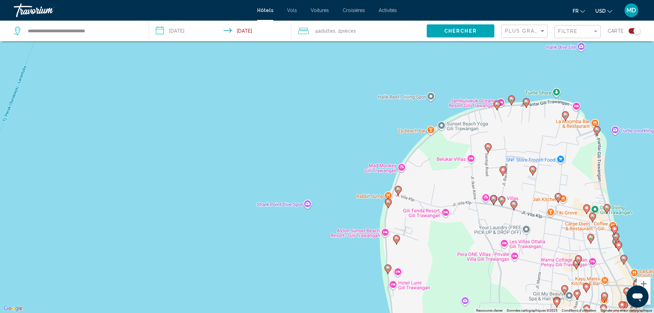
click at [496, 104] on image "Main content" at bounding box center [497, 104] width 4 height 4
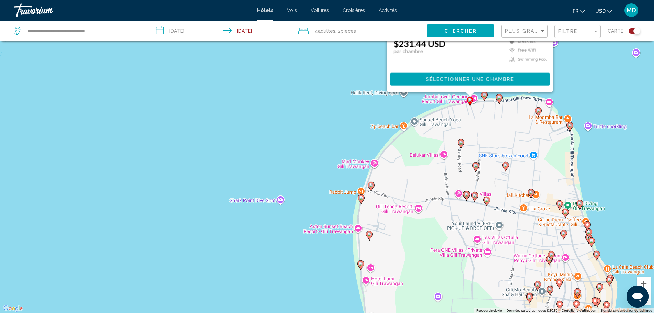
drag, startPoint x: 395, startPoint y: 251, endPoint x: 367, endPoint y: 98, distance: 155.8
click at [367, 98] on div "Pour activer le glissement avec le clavier, appuyez sur Alt+Entrée. Une fois ce…" at bounding box center [327, 156] width 654 height 313
click at [370, 188] on icon "Main content" at bounding box center [371, 186] width 6 height 9
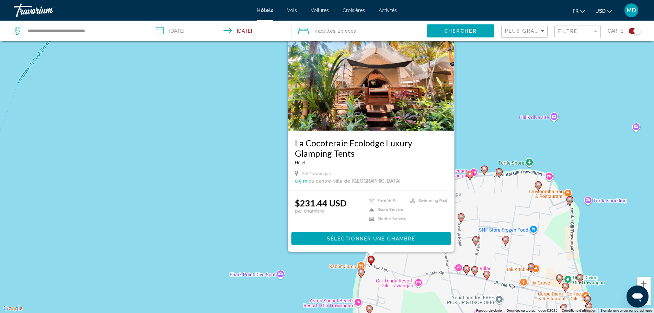
click at [364, 272] on icon "Main content" at bounding box center [361, 273] width 6 height 9
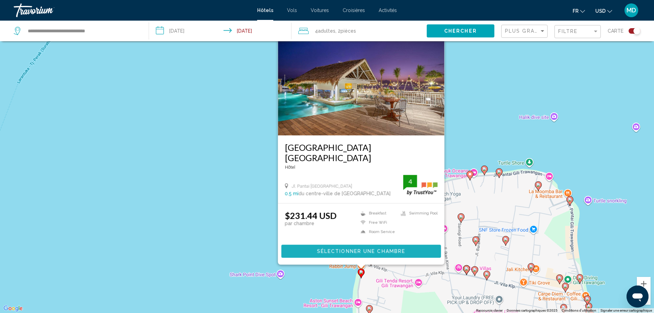
drag, startPoint x: 377, startPoint y: 253, endPoint x: 349, endPoint y: 251, distance: 28.3
click at [349, 251] on span "Sélectionner une chambre" at bounding box center [361, 251] width 88 height 5
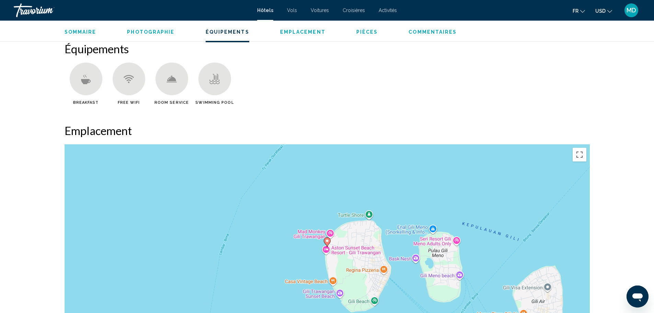
scroll to position [515, 0]
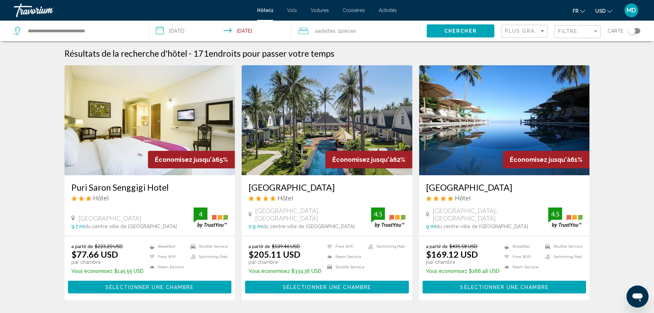
click at [635, 32] on div "Toggle map" at bounding box center [632, 30] width 7 height 7
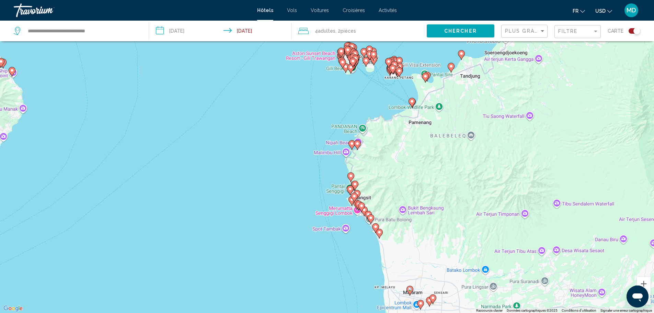
drag, startPoint x: 367, startPoint y: 75, endPoint x: 363, endPoint y: 161, distance: 86.3
click at [363, 161] on div "Pour activer le glissement avec le clavier, appuyez sur Alt+Entrée. Une fois ce…" at bounding box center [327, 156] width 654 height 313
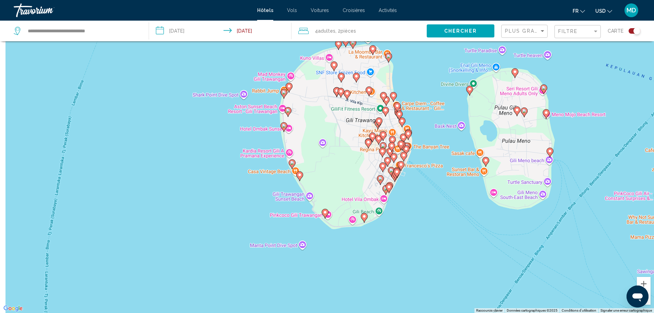
drag, startPoint x: 409, startPoint y: 178, endPoint x: 444, endPoint y: 275, distance: 102.7
click at [444, 274] on div "Pour activer le glissement avec le clavier, appuyez sur Alt+Entrée. Une fois ce…" at bounding box center [327, 156] width 654 height 313
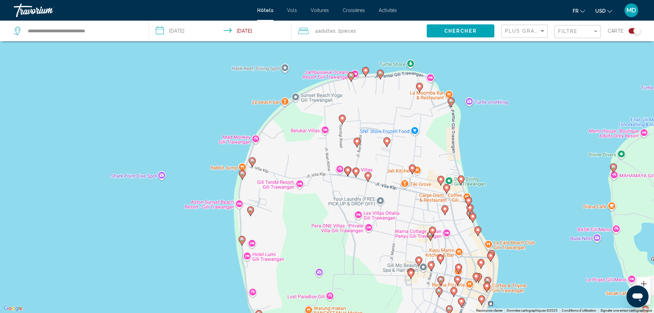
drag, startPoint x: 461, startPoint y: 152, endPoint x: 575, endPoint y: 302, distance: 188.7
click at [575, 302] on div "Pour activer le glissement avec le clavier, appuyez sur Alt+Entrée. Une fois ce…" at bounding box center [327, 156] width 654 height 313
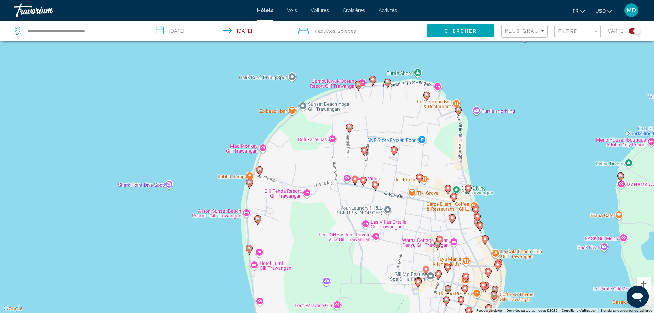
click at [358, 84] on image "Main content" at bounding box center [359, 84] width 4 height 4
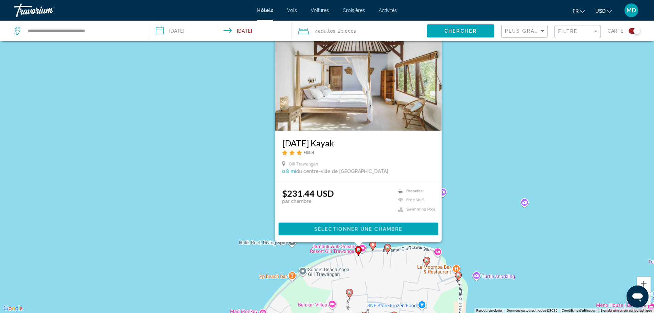
click at [371, 246] on icon "Main content" at bounding box center [373, 245] width 6 height 9
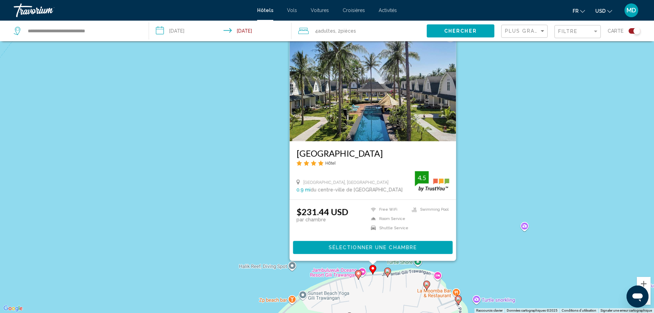
click at [389, 273] on image "Main content" at bounding box center [388, 271] width 4 height 4
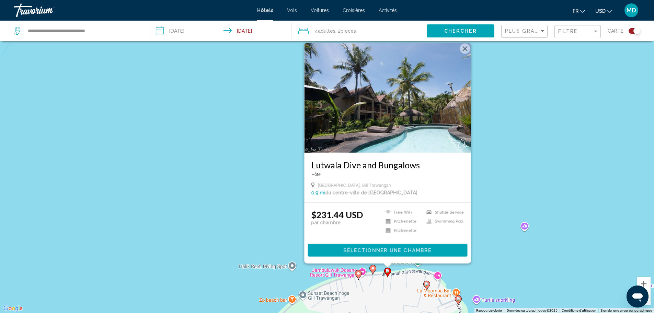
click at [375, 270] on image "Main content" at bounding box center [373, 268] width 4 height 4
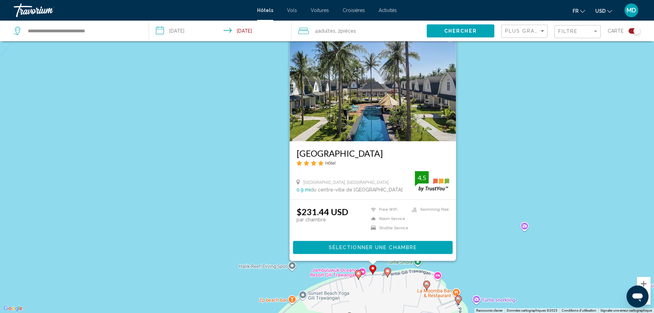
click at [357, 272] on icon "Main content" at bounding box center [358, 274] width 6 height 9
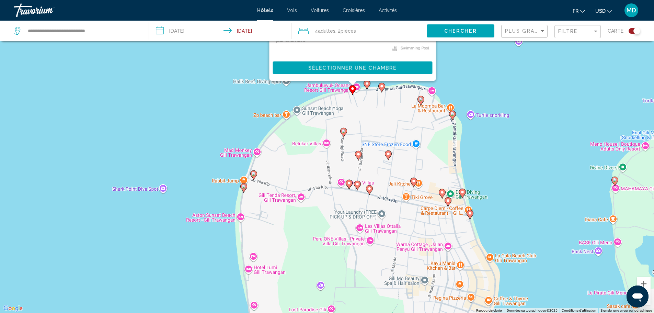
drag, startPoint x: 242, startPoint y: 183, endPoint x: 239, endPoint y: 65, distance: 117.8
click at [239, 65] on div "Pour activer le glissement avec le clavier, appuyez sur Alt+Entrée. Une fois ce…" at bounding box center [327, 156] width 654 height 313
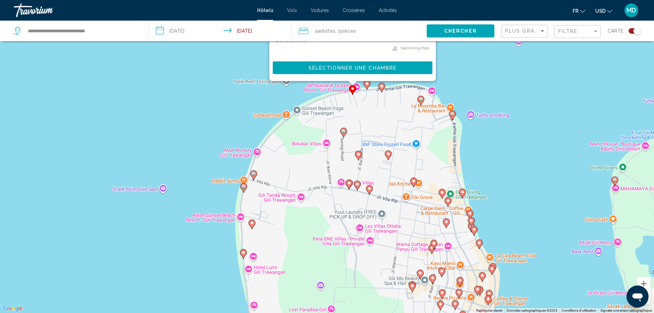
click at [345, 132] on image "Main content" at bounding box center [344, 131] width 4 height 4
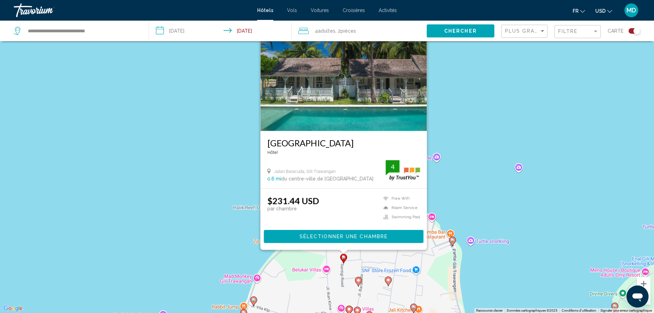
click at [361, 283] on gmp-advanced-marker "Main content" at bounding box center [358, 281] width 7 height 10
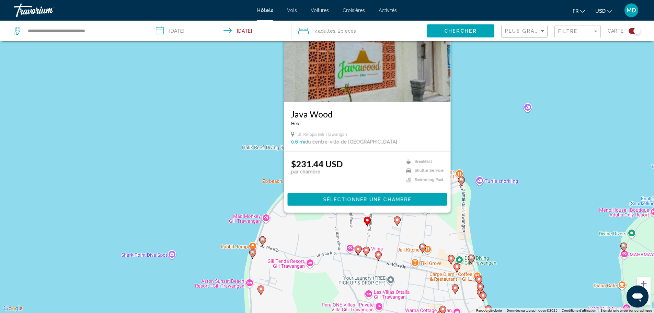
drag, startPoint x: 387, startPoint y: 295, endPoint x: 397, endPoint y: 225, distance: 71.5
click at [397, 225] on div "Pour activer le glissement avec le clavier, appuyez sur Alt+Entrée. Une fois ce…" at bounding box center [327, 156] width 654 height 313
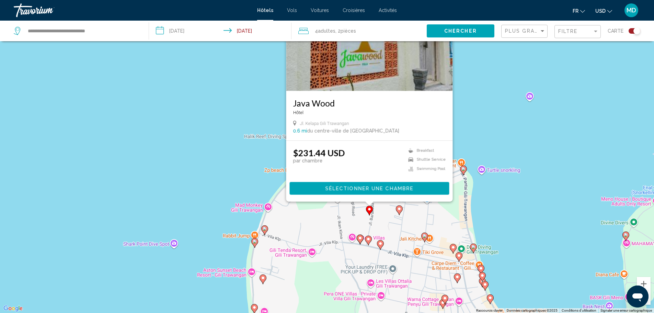
click at [360, 238] on image "Main content" at bounding box center [360, 238] width 4 height 4
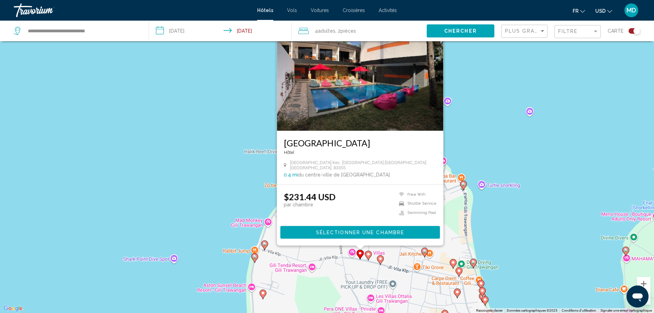
click at [367, 257] on icon "Main content" at bounding box center [368, 255] width 6 height 9
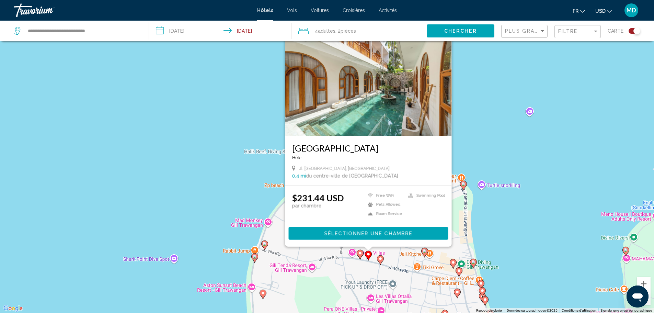
click at [378, 257] on icon "Main content" at bounding box center [380, 259] width 6 height 9
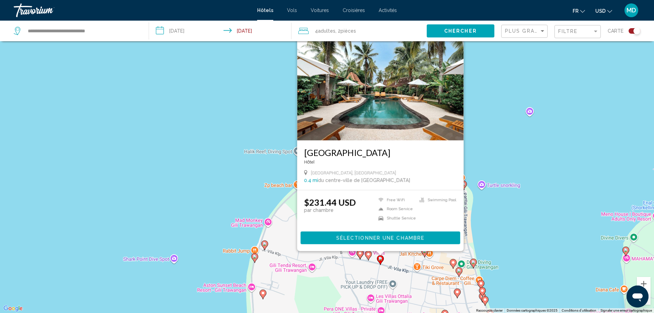
click at [186, 141] on div "Pour activer le glissement avec le clavier, appuyez sur Alt+Entrée. Une fois ce…" at bounding box center [327, 156] width 654 height 313
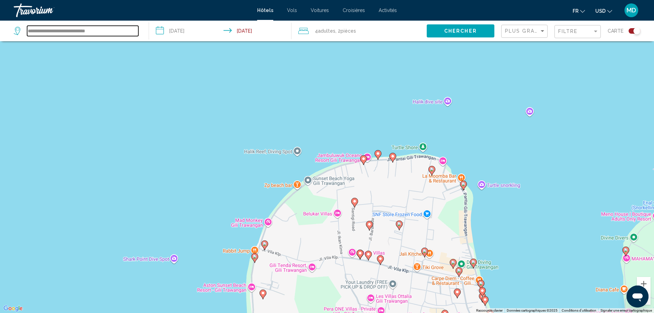
click at [85, 26] on input "**********" at bounding box center [82, 31] width 111 height 10
drag, startPoint x: 125, startPoint y: 29, endPoint x: 9, endPoint y: 41, distance: 116.8
click at [9, 41] on div "**********" at bounding box center [327, 177] width 654 height 354
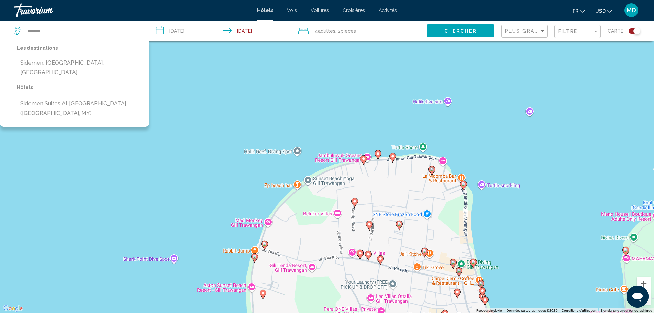
click at [67, 64] on button "Sidemen, [GEOGRAPHIC_DATA], [GEOGRAPHIC_DATA]" at bounding box center [79, 67] width 125 height 23
type input "**********"
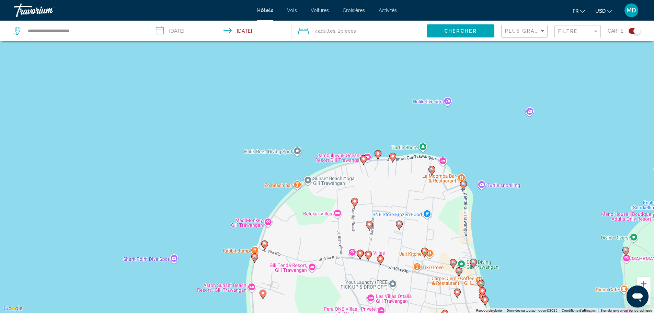
click at [190, 31] on input "**********" at bounding box center [221, 32] width 145 height 23
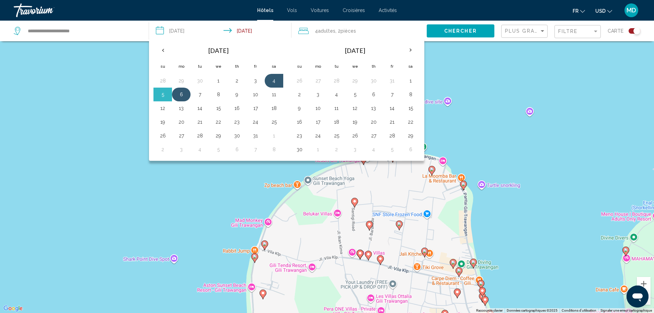
click at [179, 93] on button "6" at bounding box center [181, 95] width 11 height 10
click at [218, 94] on button "8" at bounding box center [218, 95] width 11 height 10
type input "**********"
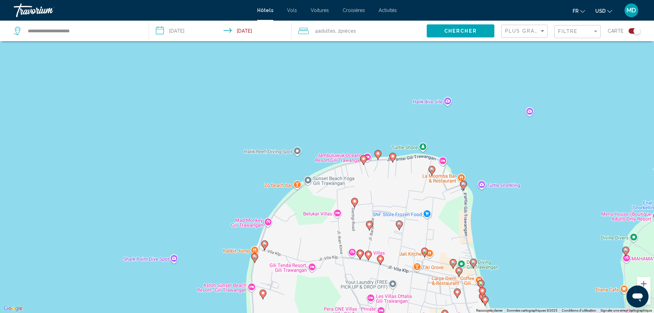
click at [371, 30] on div "4 Adulte Adultes , 2 Chambre pièces" at bounding box center [362, 31] width 128 height 10
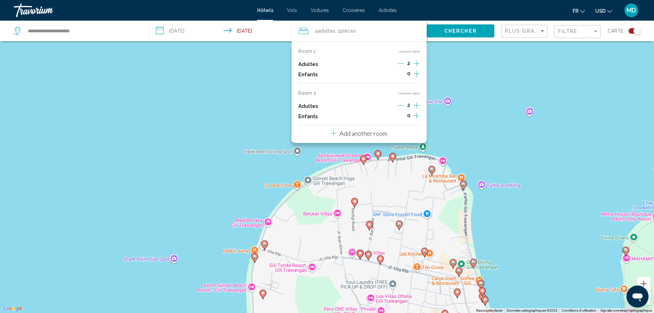
click at [403, 104] on icon "Decrement adults" at bounding box center [401, 105] width 6 height 6
click at [408, 93] on button "remove room" at bounding box center [409, 93] width 22 height 4
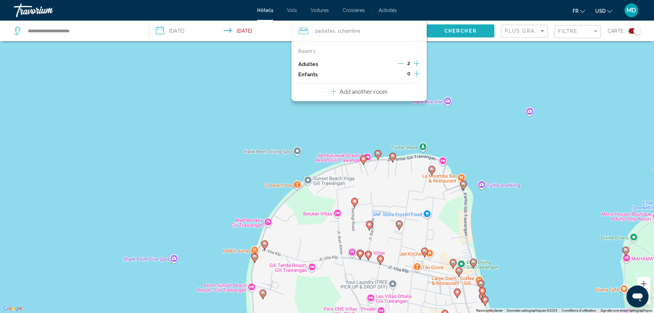
click at [467, 26] on button "Chercher" at bounding box center [461, 30] width 68 height 13
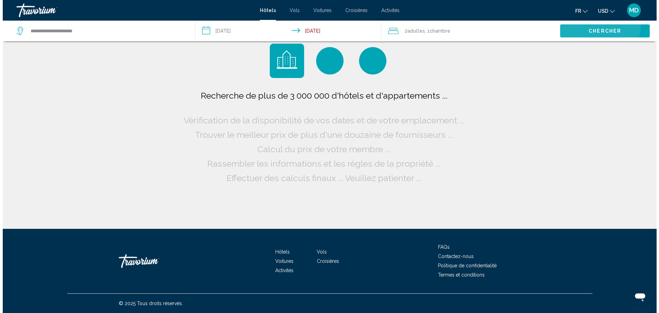
scroll to position [0, 0]
